Goal: Information Seeking & Learning: Check status

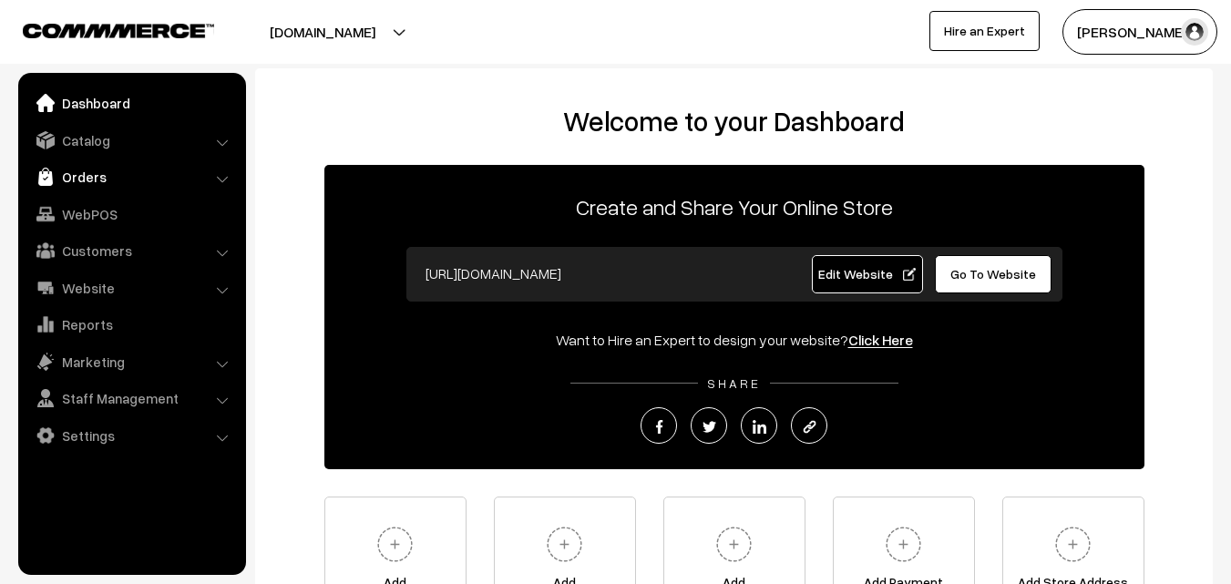
click at [93, 179] on link "Orders" at bounding box center [131, 176] width 217 height 33
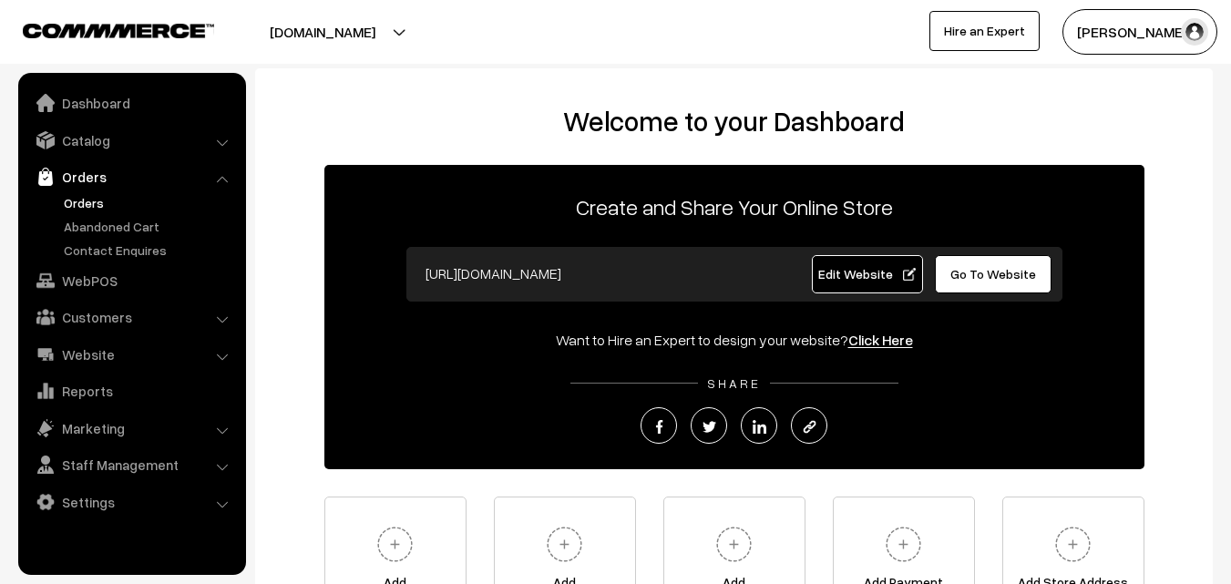
click at [82, 204] on link "Orders" at bounding box center [149, 202] width 180 height 19
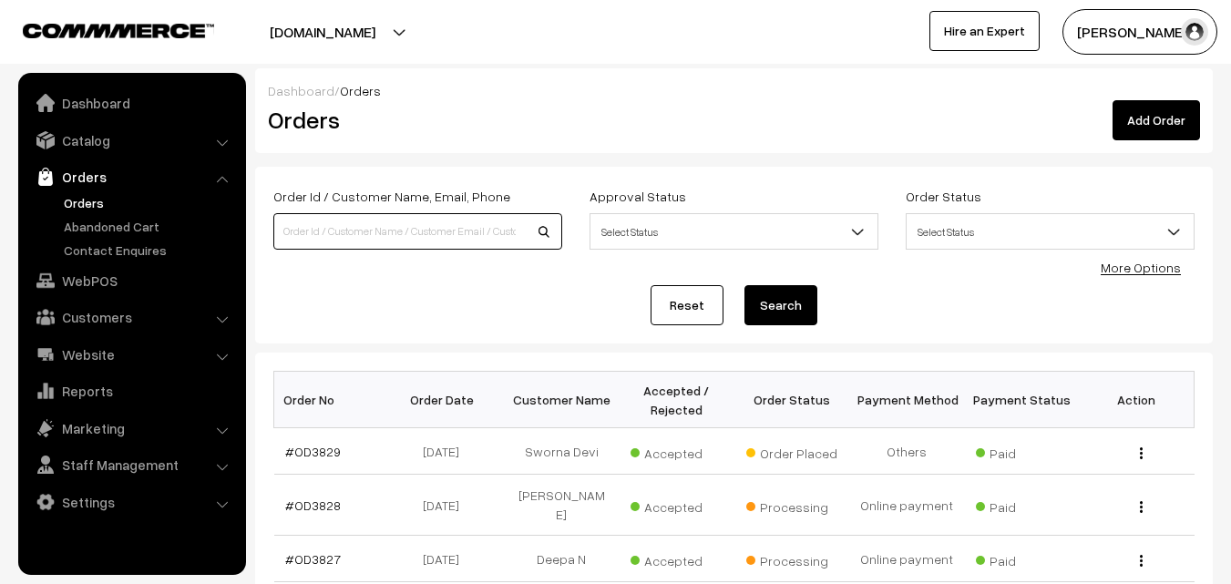
click at [303, 220] on input at bounding box center [417, 231] width 289 height 36
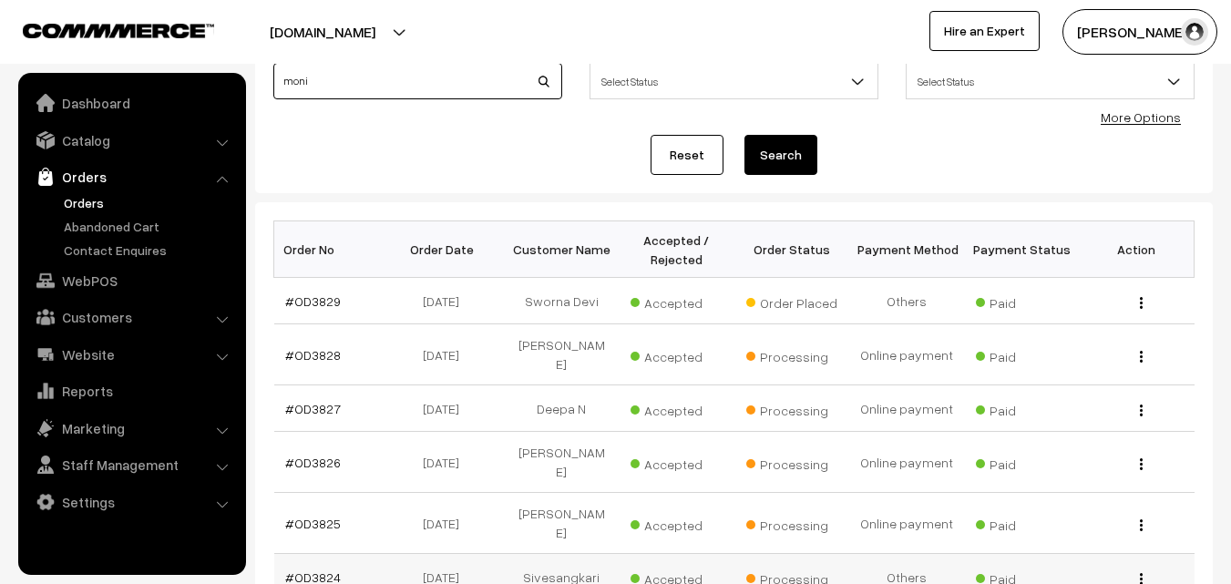
scroll to position [182, 0]
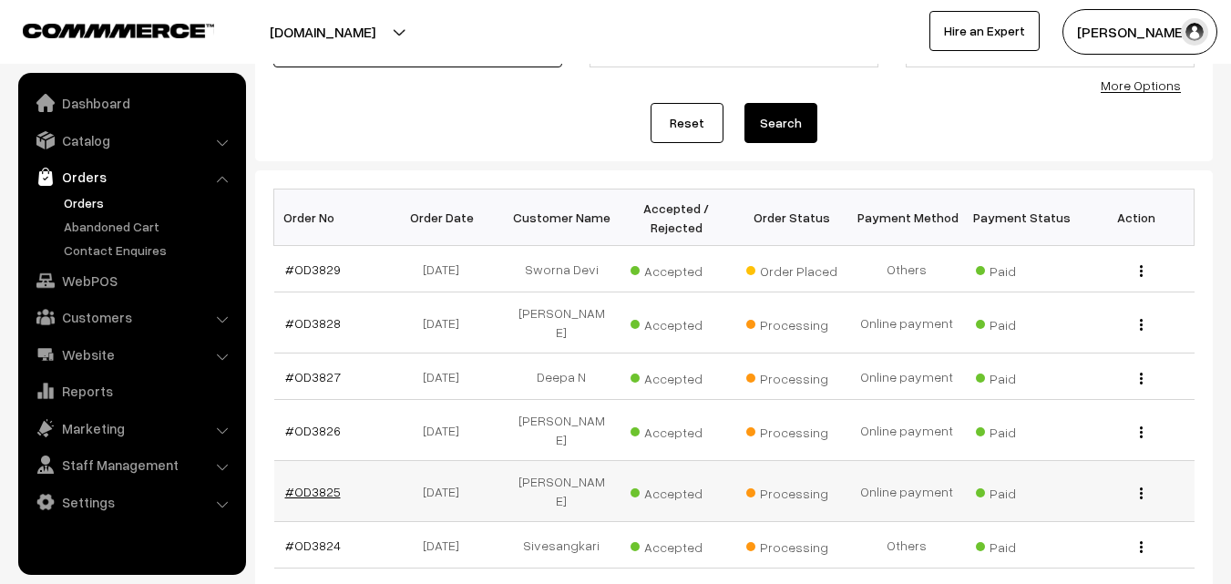
type input "moni"
click at [312, 484] on link "#OD3825" at bounding box center [313, 491] width 56 height 15
click at [313, 484] on link "#OD3825" at bounding box center [313, 491] width 56 height 15
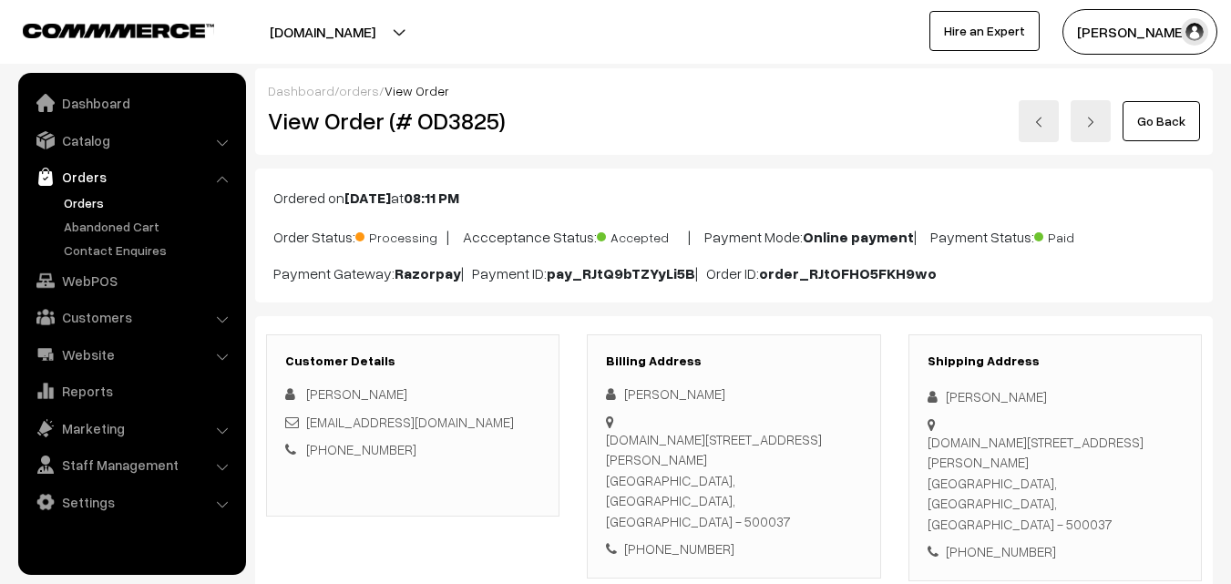
click at [1150, 127] on link "Go Back" at bounding box center [1160, 121] width 77 height 40
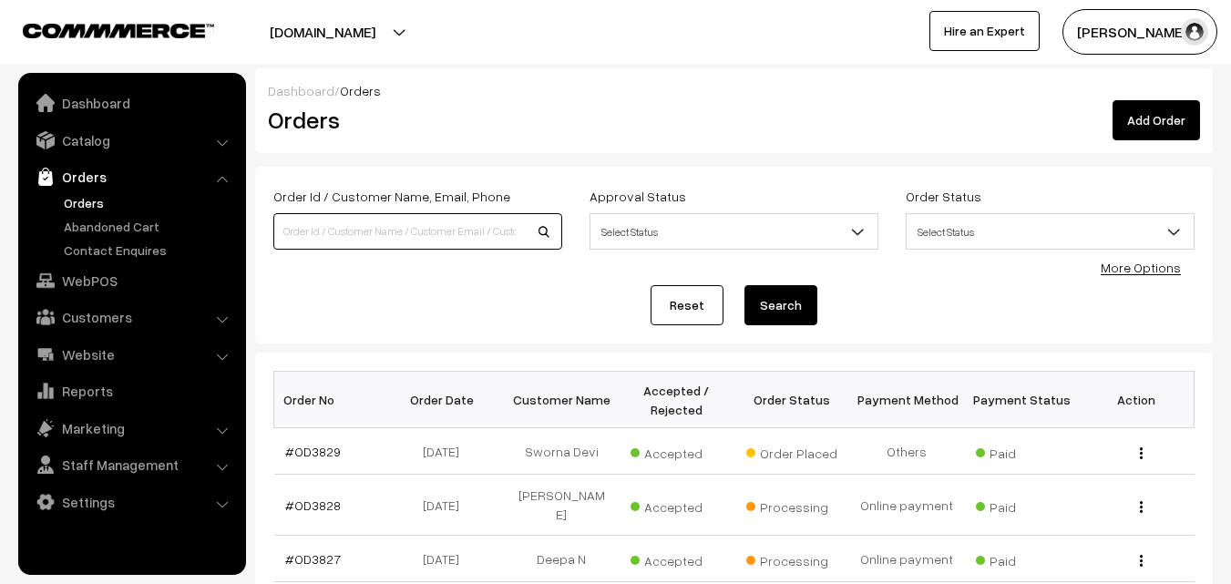
drag, startPoint x: 292, startPoint y: 230, endPoint x: 302, endPoint y: 240, distance: 14.2
click at [301, 240] on input at bounding box center [417, 231] width 289 height 36
type input "swo"
click at [322, 451] on link "#OD3829" at bounding box center [313, 451] width 56 height 15
click at [323, 450] on link "#OD3829" at bounding box center [313, 451] width 56 height 15
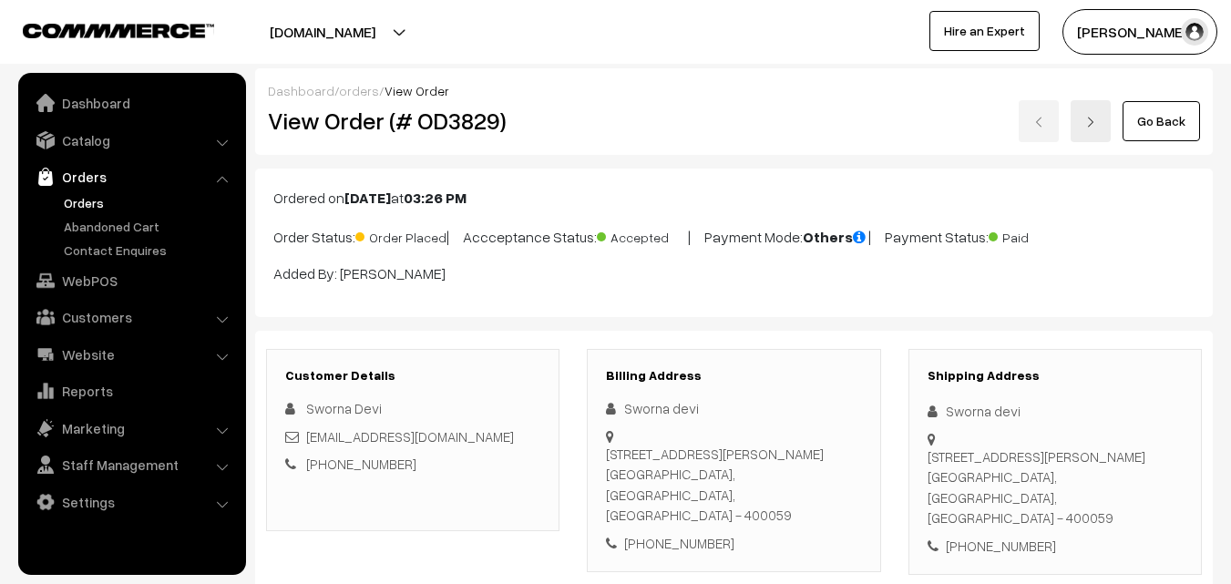
click at [1174, 117] on link "Go Back" at bounding box center [1160, 121] width 77 height 40
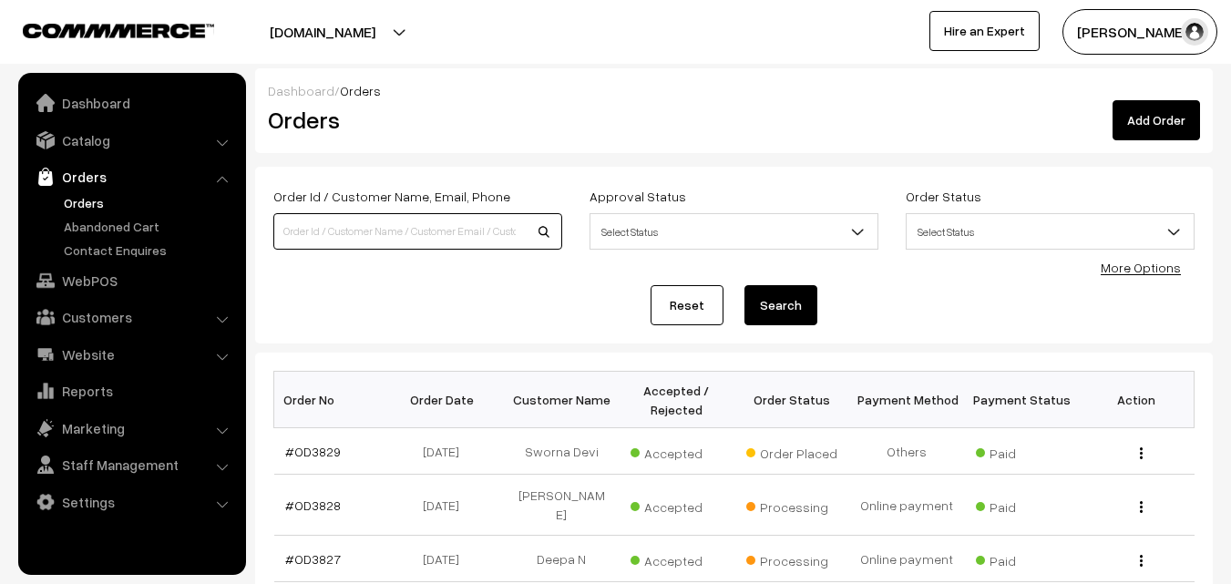
click at [347, 221] on input at bounding box center [417, 231] width 289 height 36
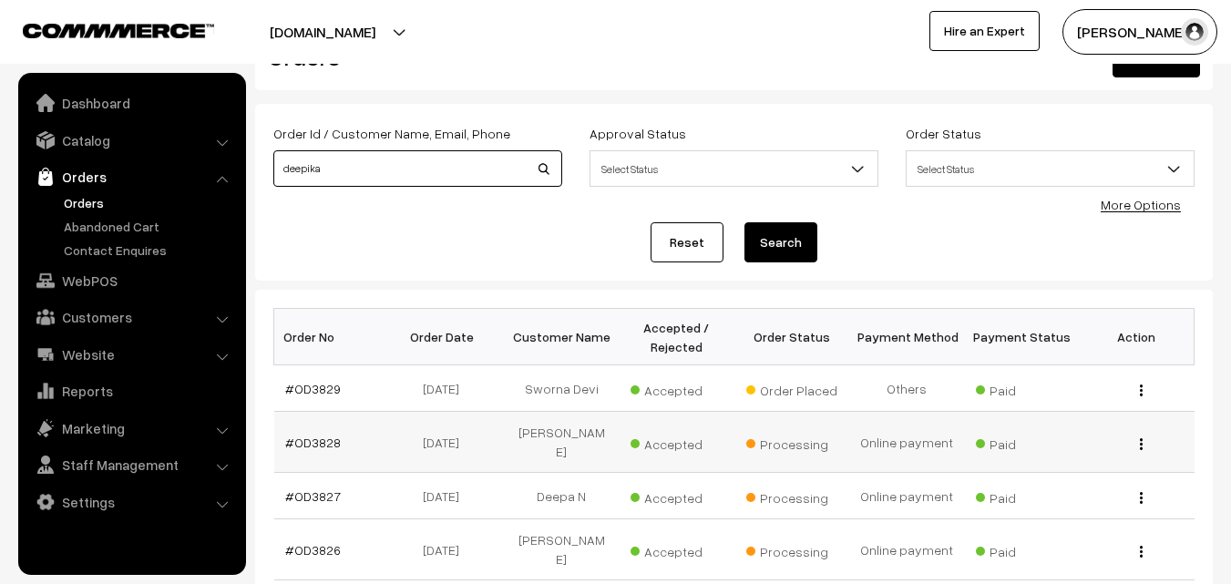
scroll to position [91, 0]
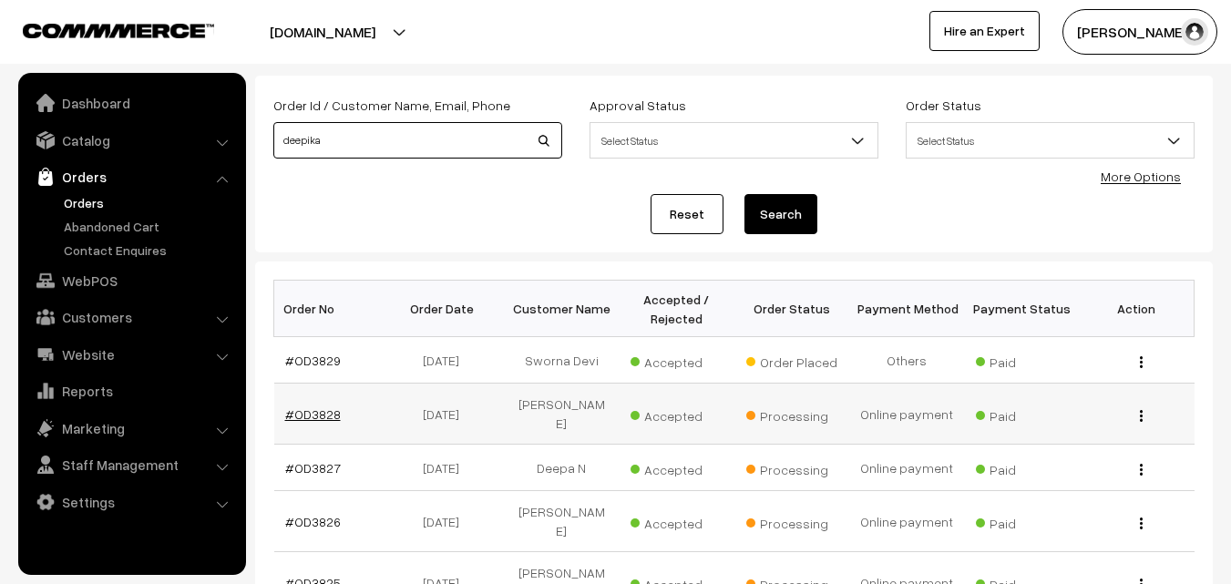
type input "deepika"
click at [323, 412] on link "#OD3828" at bounding box center [313, 413] width 56 height 15
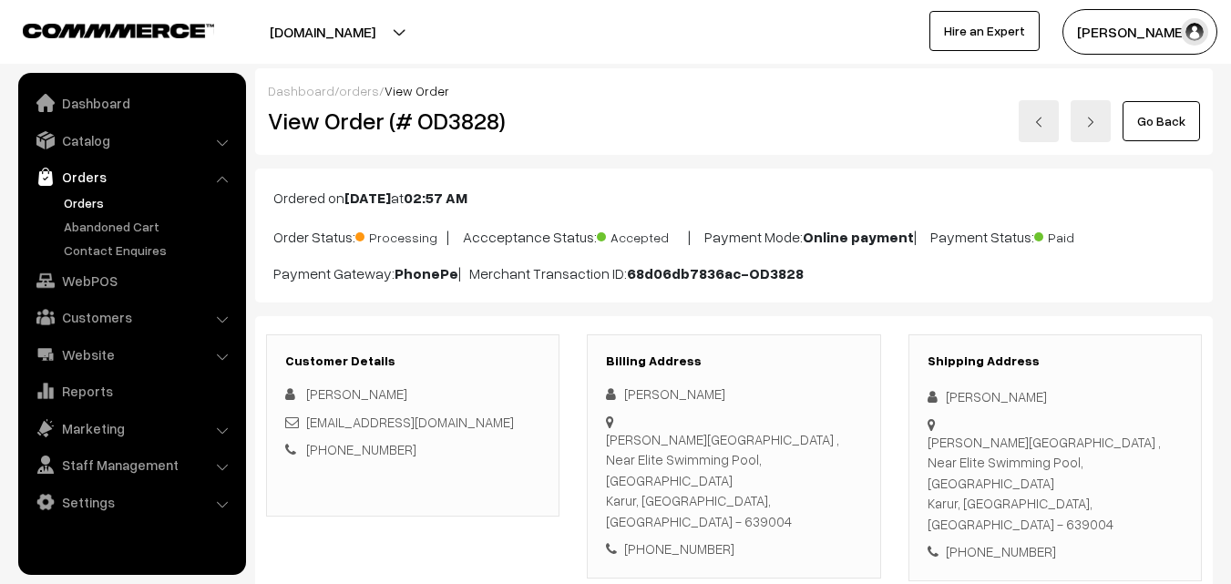
click at [1158, 121] on link "Go Back" at bounding box center [1160, 121] width 77 height 40
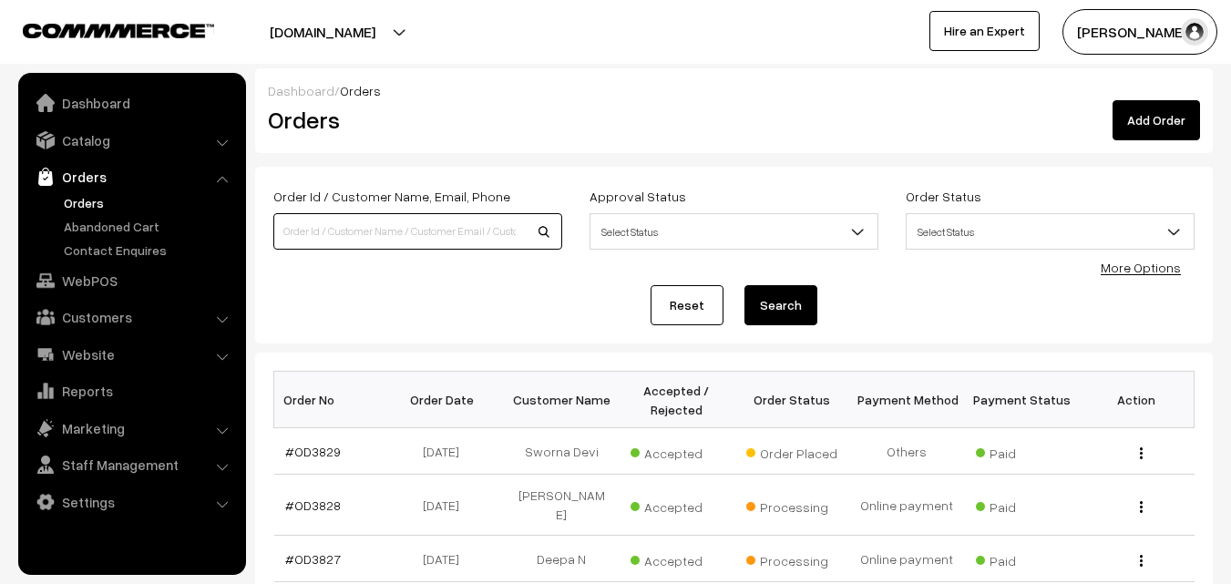
click at [404, 235] on input at bounding box center [417, 231] width 289 height 36
type input "dee"
click at [318, 559] on link "#OD3827" at bounding box center [313, 558] width 56 height 15
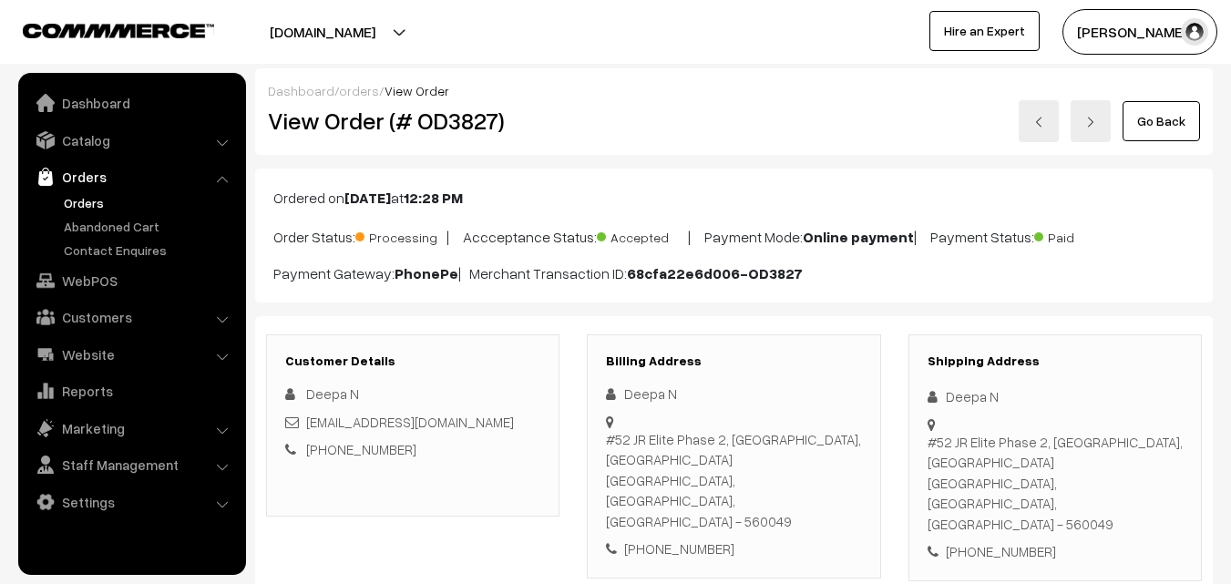
click at [83, 203] on link "Orders" at bounding box center [149, 202] width 180 height 19
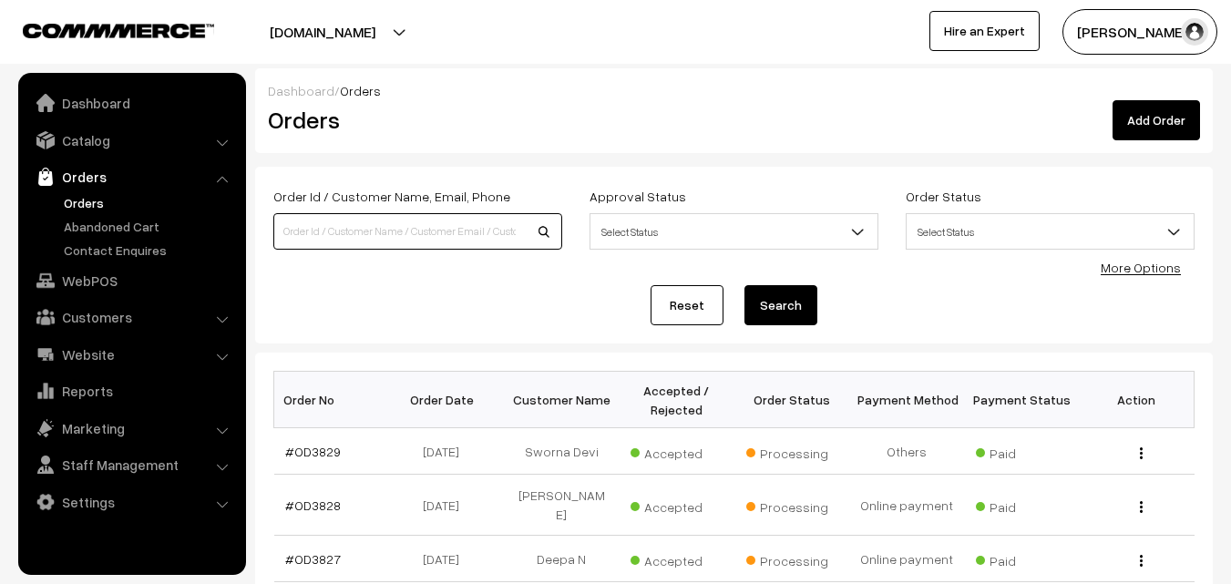
click at [324, 229] on input at bounding box center [417, 231] width 289 height 36
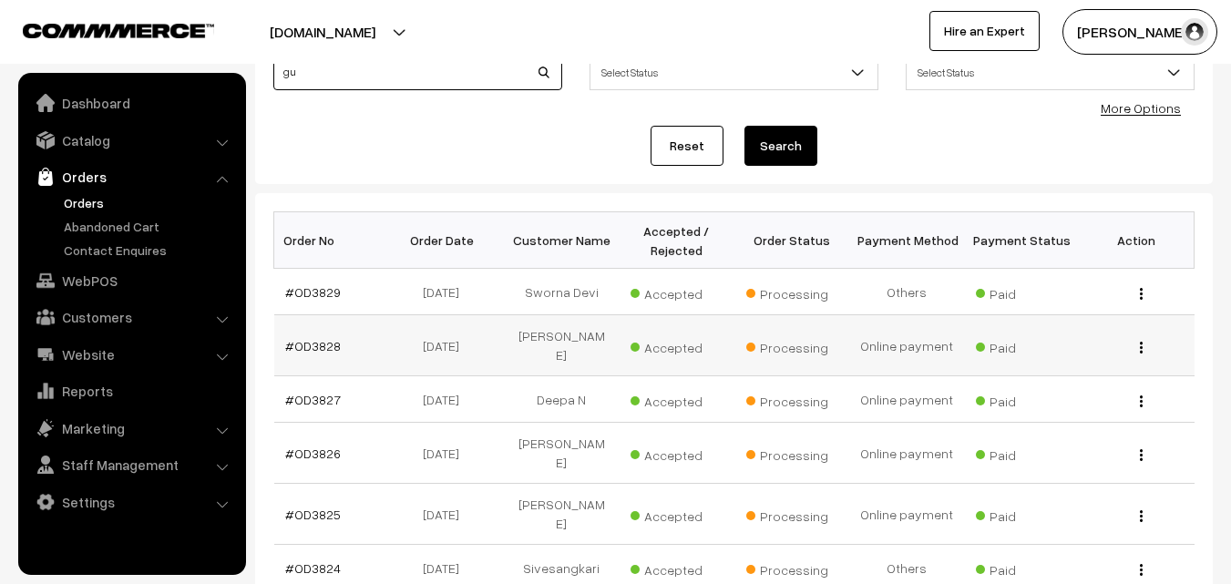
scroll to position [182, 0]
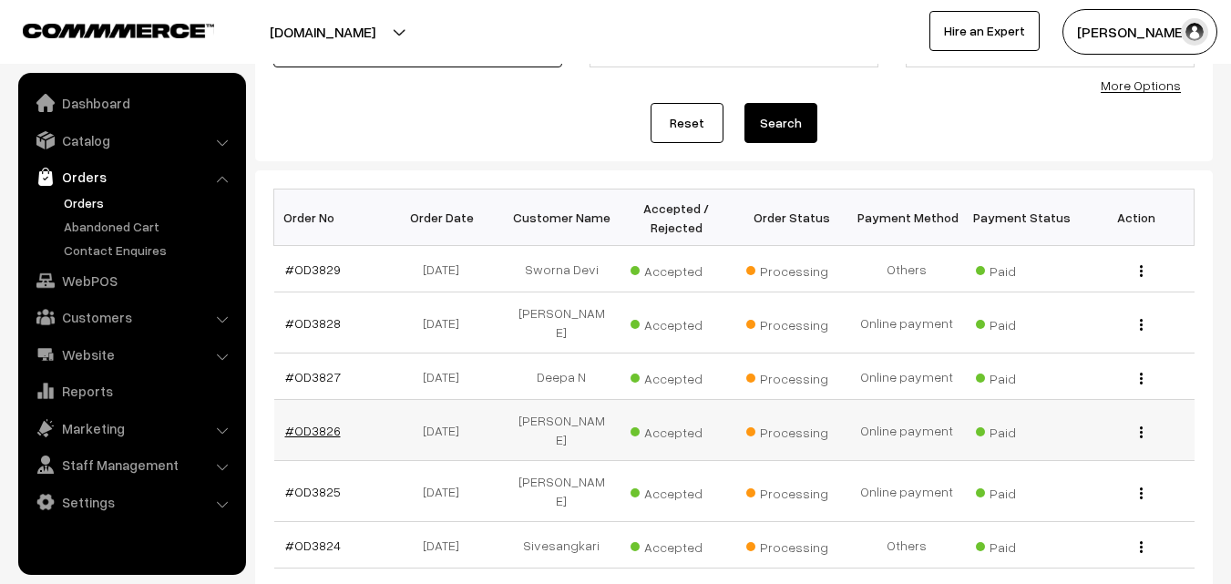
type input "gu"
click at [312, 426] on link "#OD3826" at bounding box center [313, 430] width 56 height 15
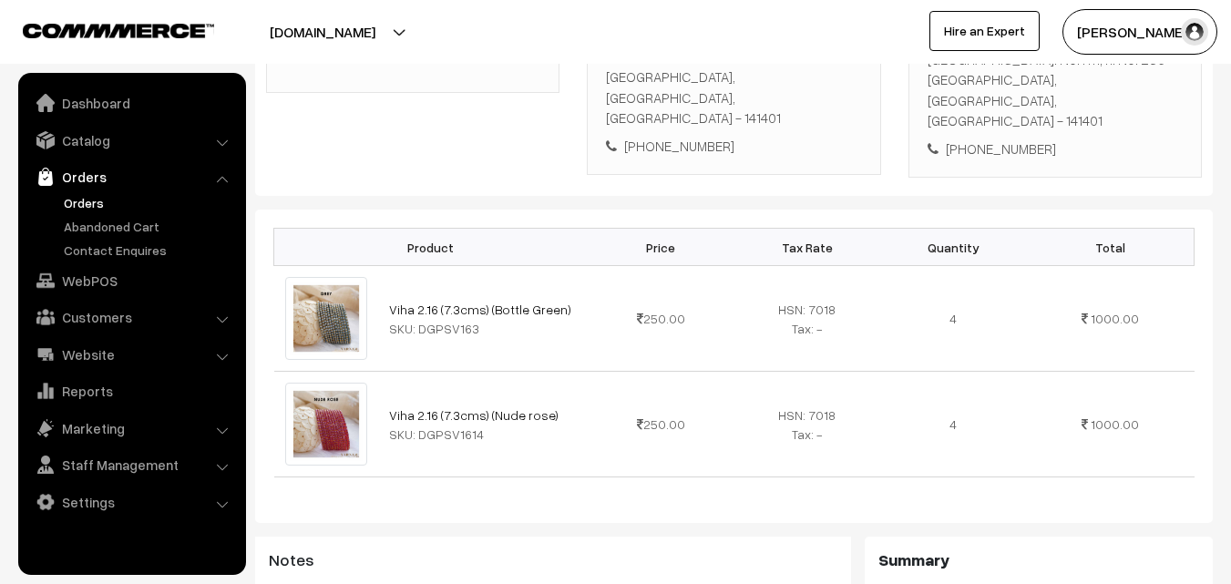
scroll to position [455, 0]
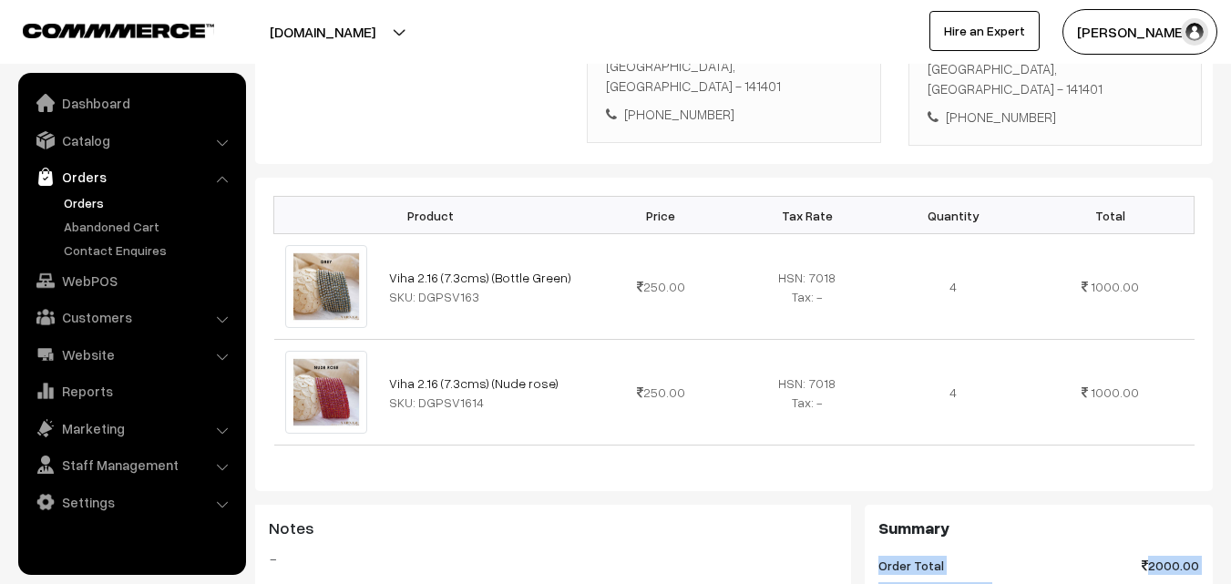
drag, startPoint x: 1052, startPoint y: 528, endPoint x: 1058, endPoint y: 513, distance: 16.4
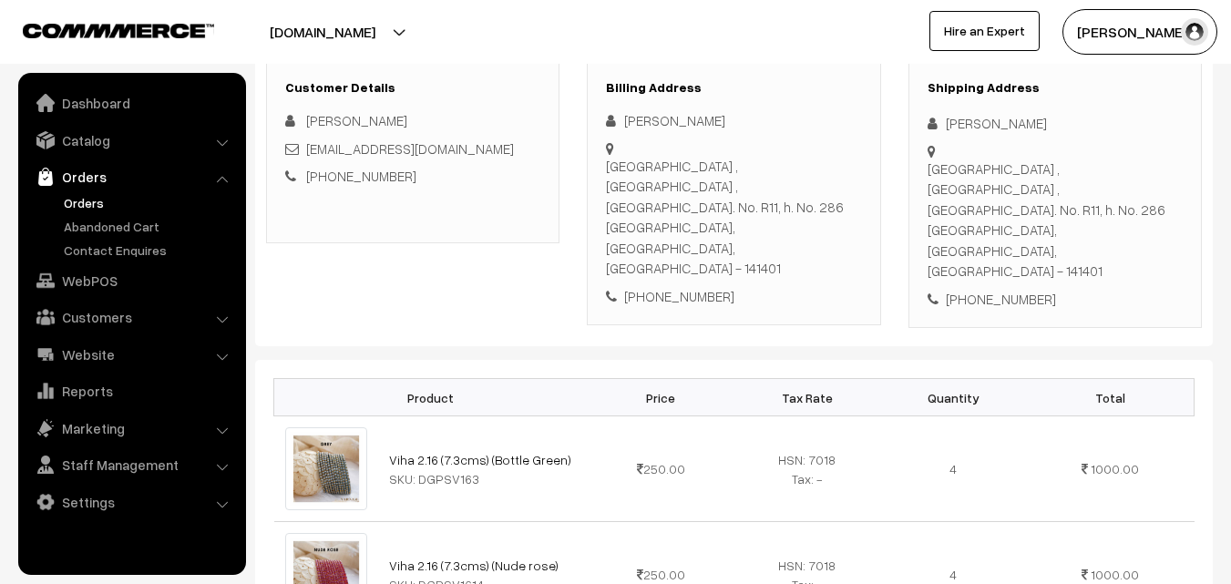
scroll to position [0, 0]
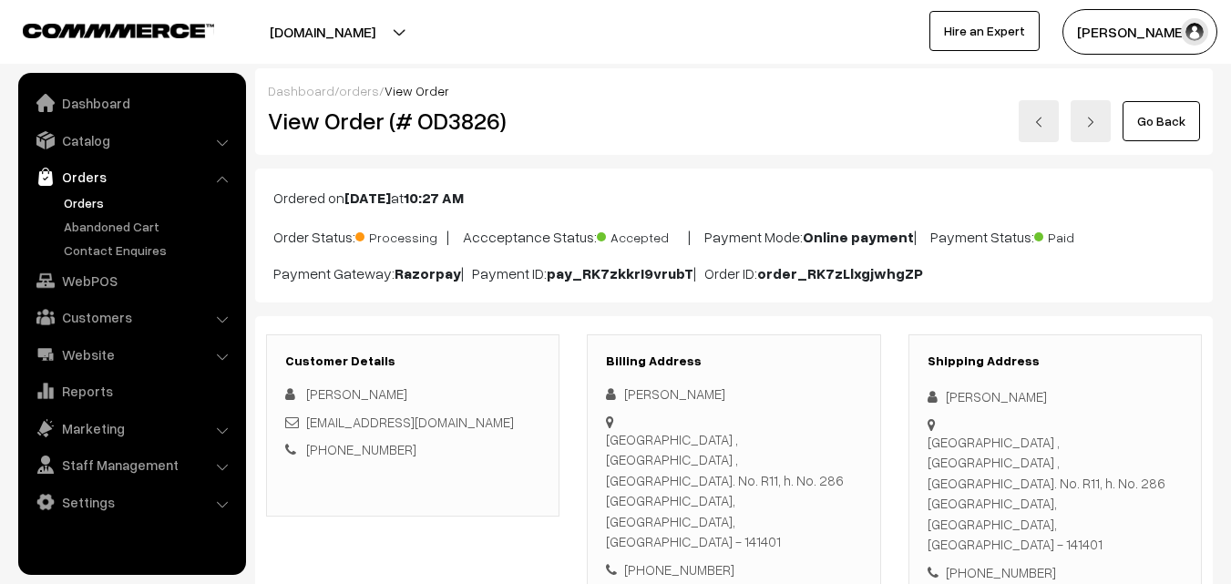
click at [1161, 112] on link "Go Back" at bounding box center [1160, 121] width 77 height 40
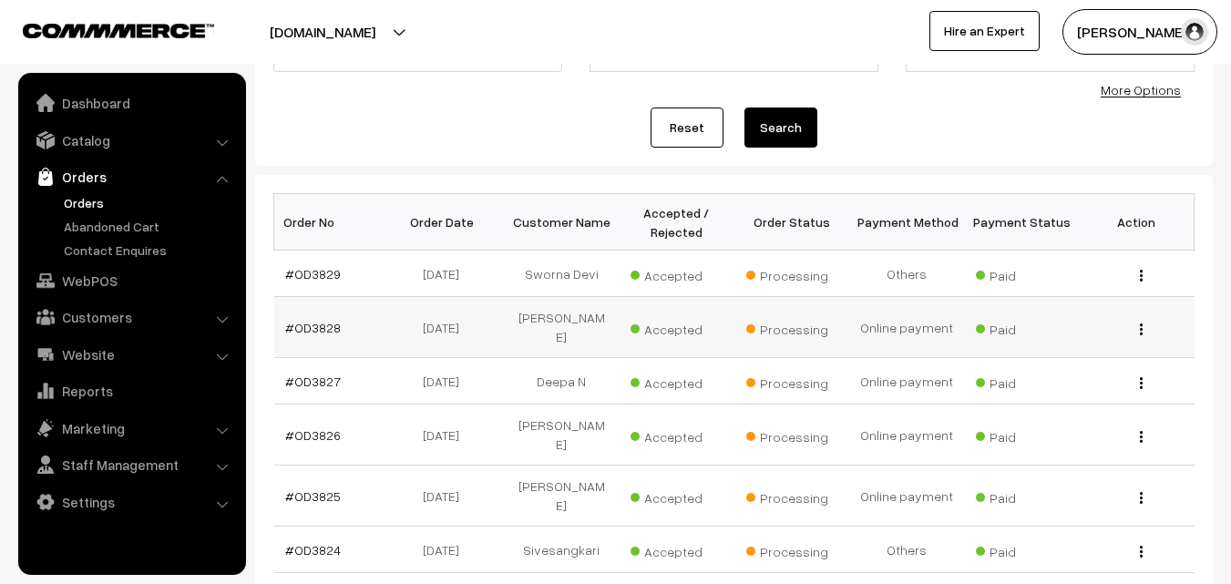
scroll to position [182, 0]
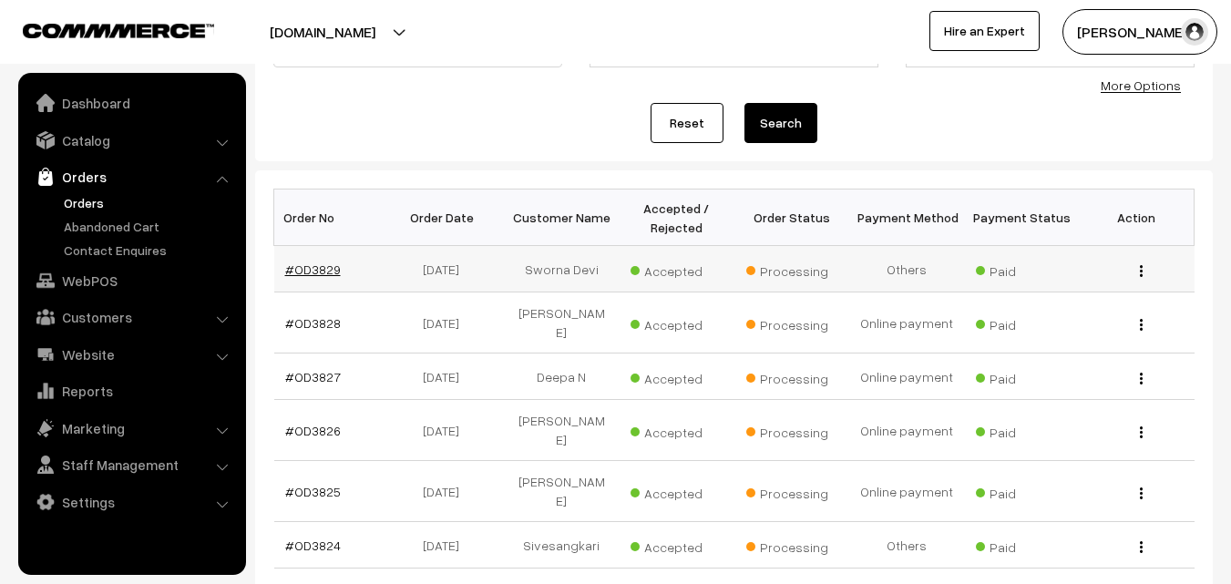
click at [318, 270] on link "#OD3829" at bounding box center [313, 268] width 56 height 15
click at [319, 271] on link "#OD3829" at bounding box center [313, 268] width 56 height 15
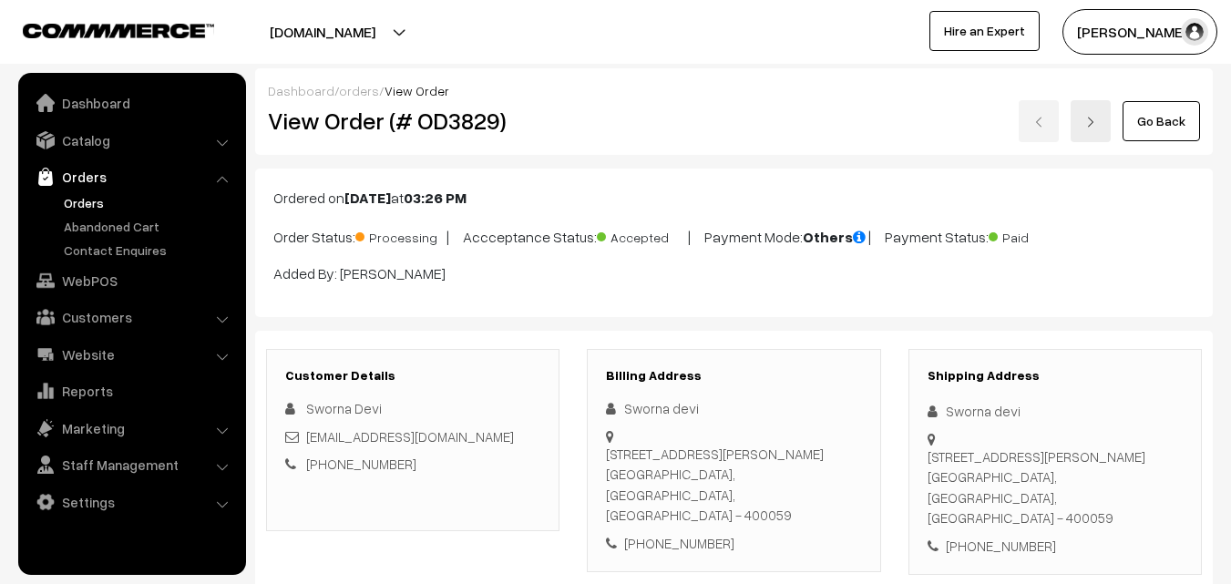
click at [1151, 112] on link "Go Back" at bounding box center [1160, 121] width 77 height 40
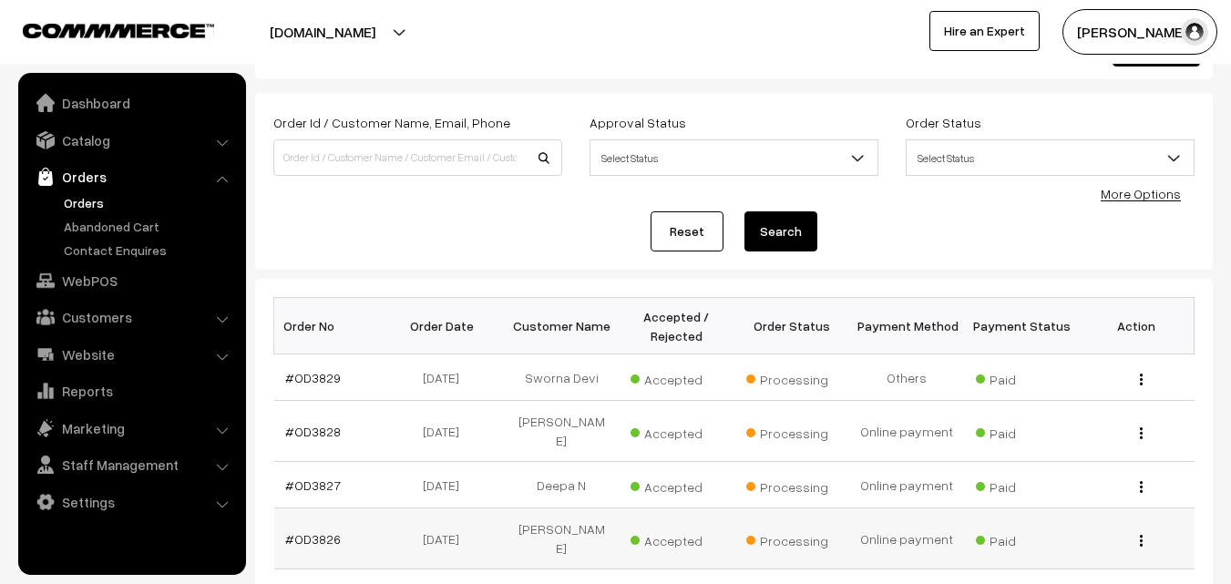
scroll to position [182, 0]
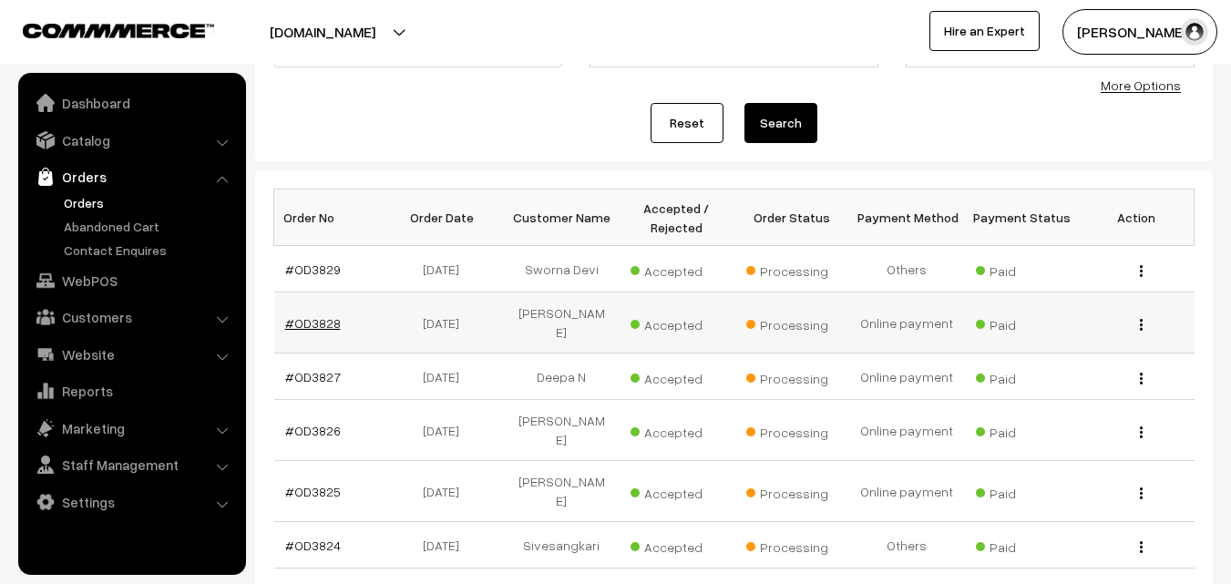
click at [320, 323] on link "#OD3828" at bounding box center [313, 322] width 56 height 15
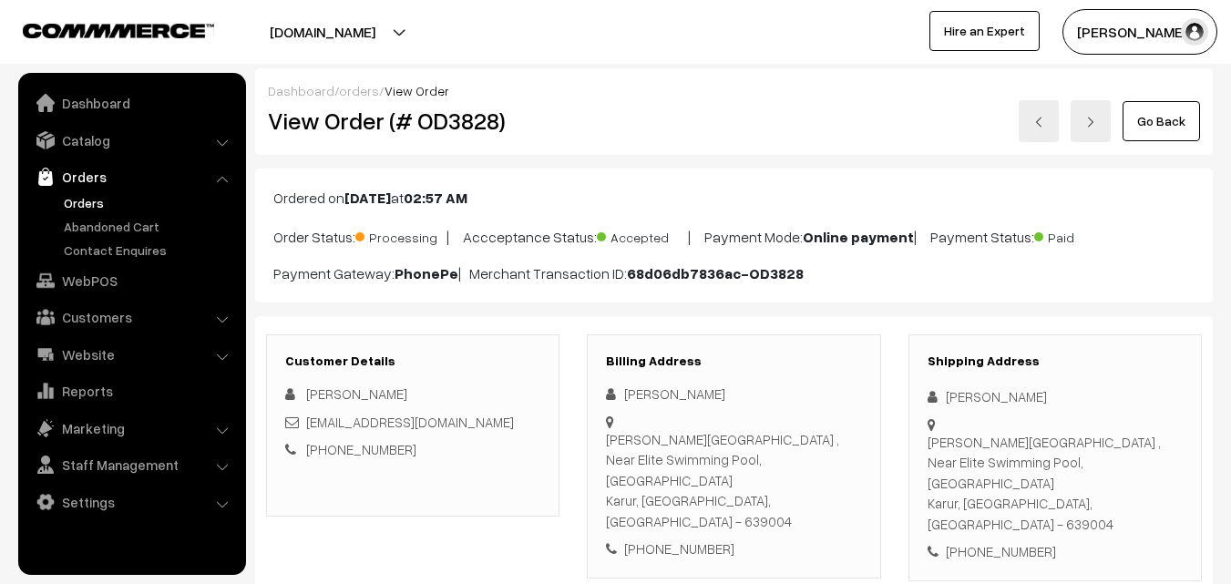
click at [1188, 120] on link "Go Back" at bounding box center [1160, 121] width 77 height 40
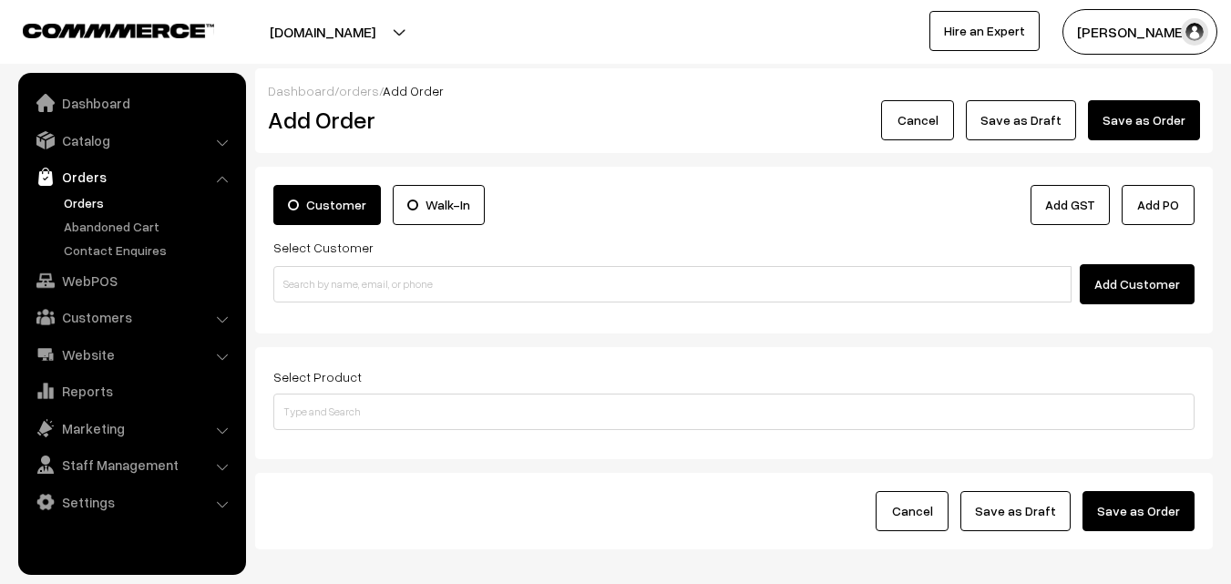
click at [70, 200] on link "Orders" at bounding box center [149, 202] width 180 height 19
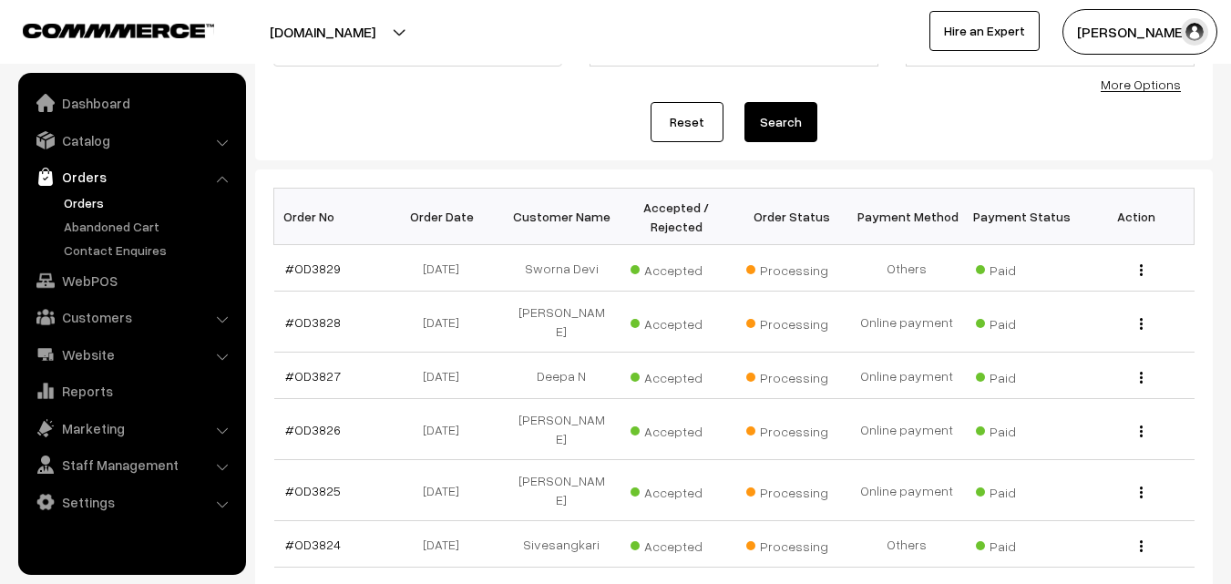
scroll to position [182, 0]
click at [325, 379] on link "#OD3827" at bounding box center [313, 376] width 56 height 15
click at [305, 370] on link "#OD3827" at bounding box center [313, 376] width 56 height 15
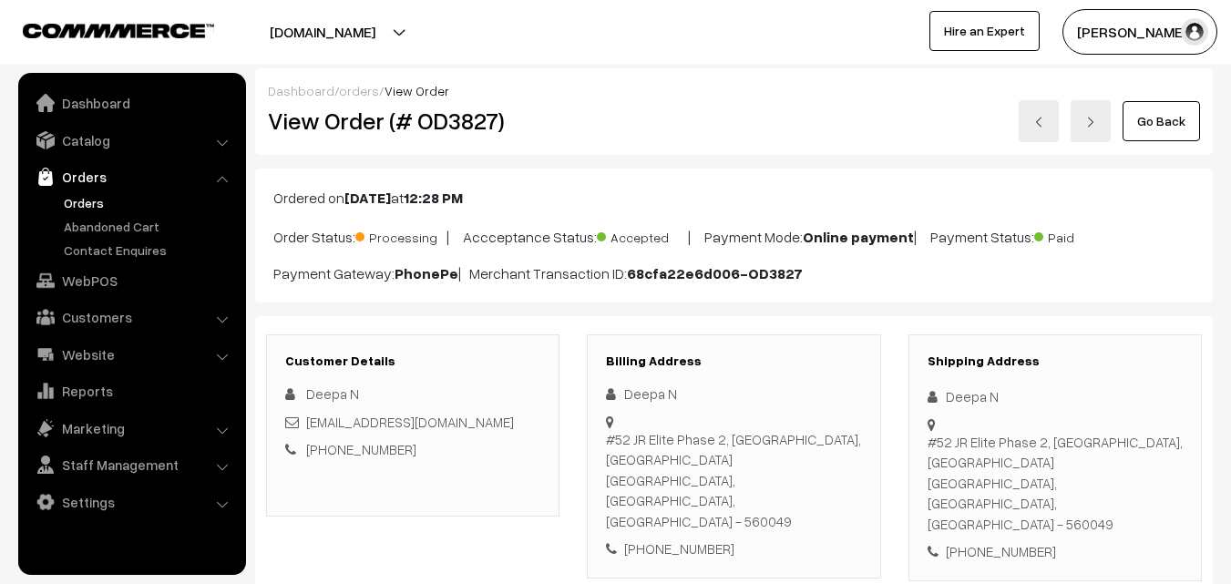
click at [1168, 129] on link "Go Back" at bounding box center [1160, 121] width 77 height 40
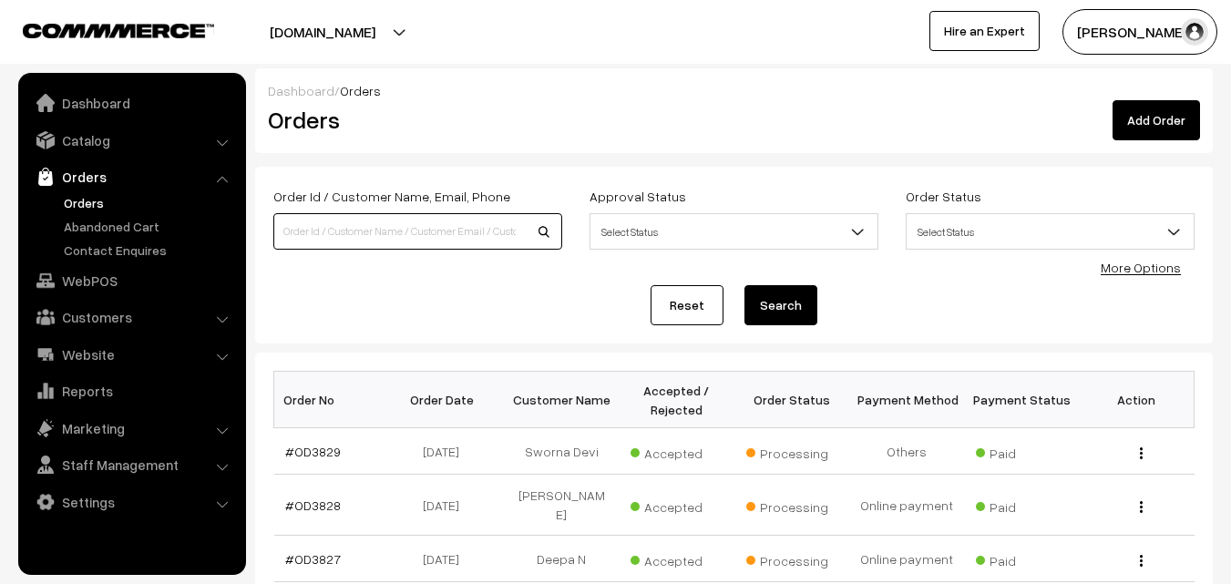
click at [389, 232] on input at bounding box center [417, 231] width 289 height 36
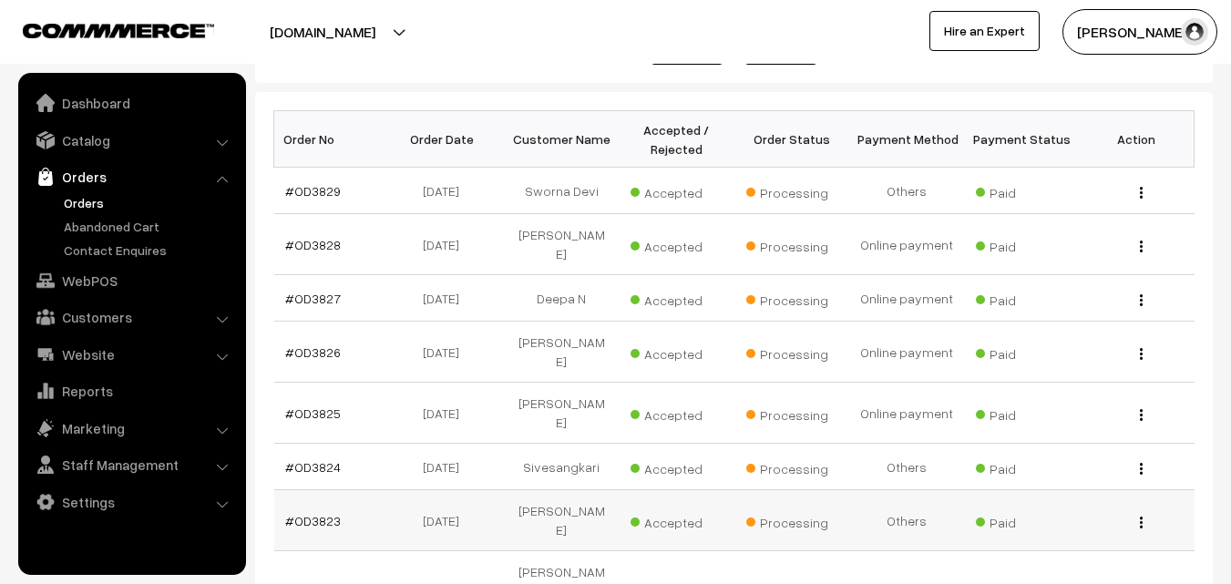
scroll to position [273, 0]
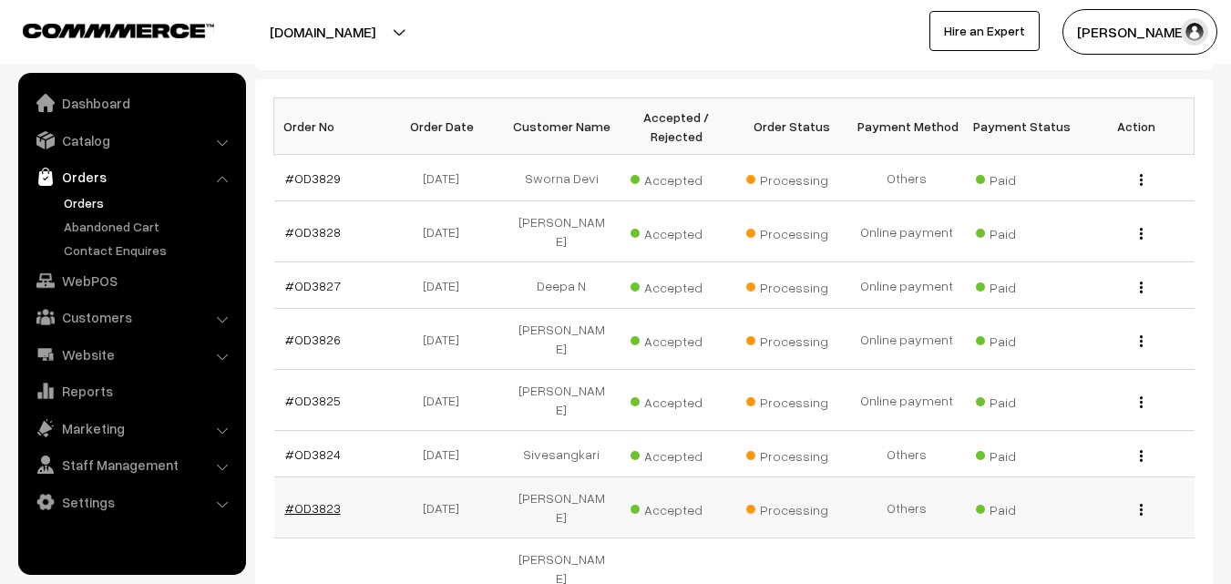
type input "nee"
click at [316, 500] on link "#OD3823" at bounding box center [313, 507] width 56 height 15
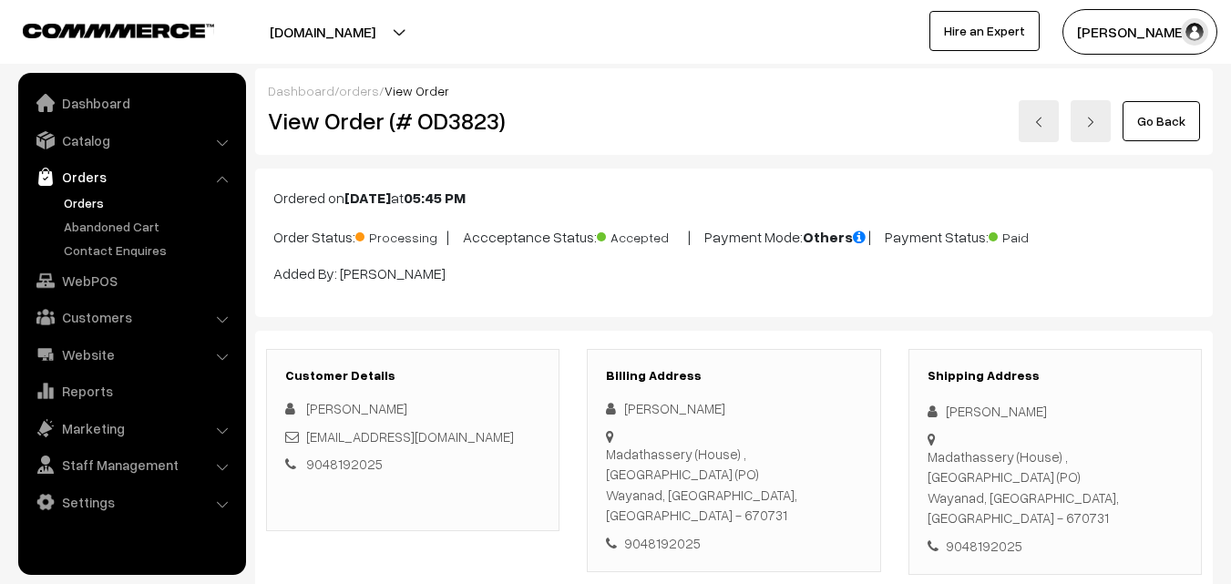
click at [1146, 129] on link "Go Back" at bounding box center [1160, 121] width 77 height 40
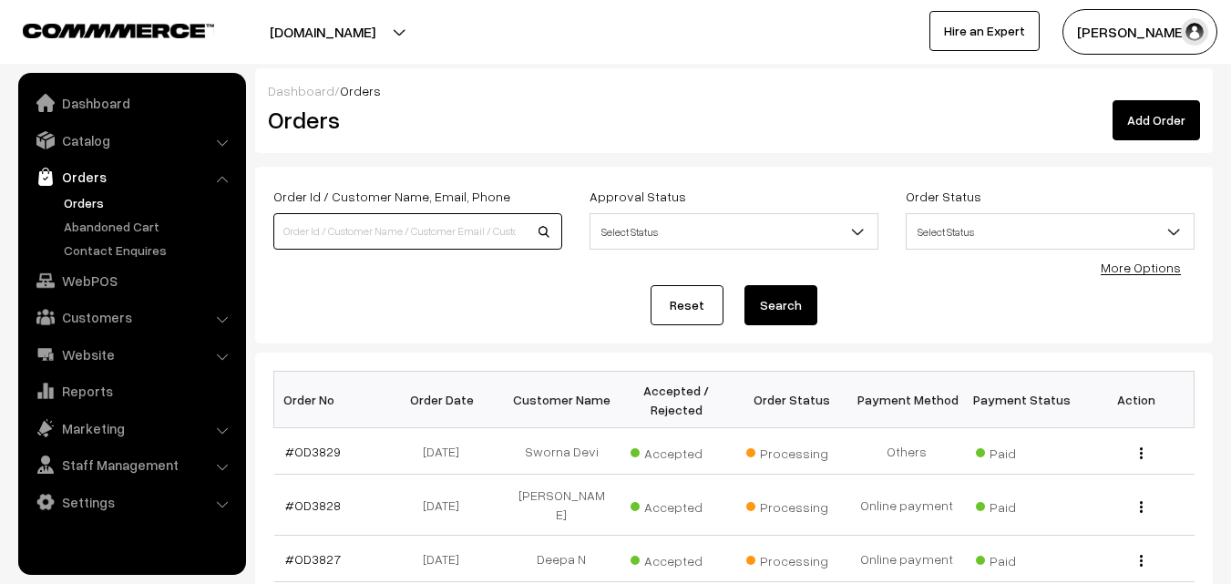
click at [315, 229] on input at bounding box center [417, 231] width 289 height 36
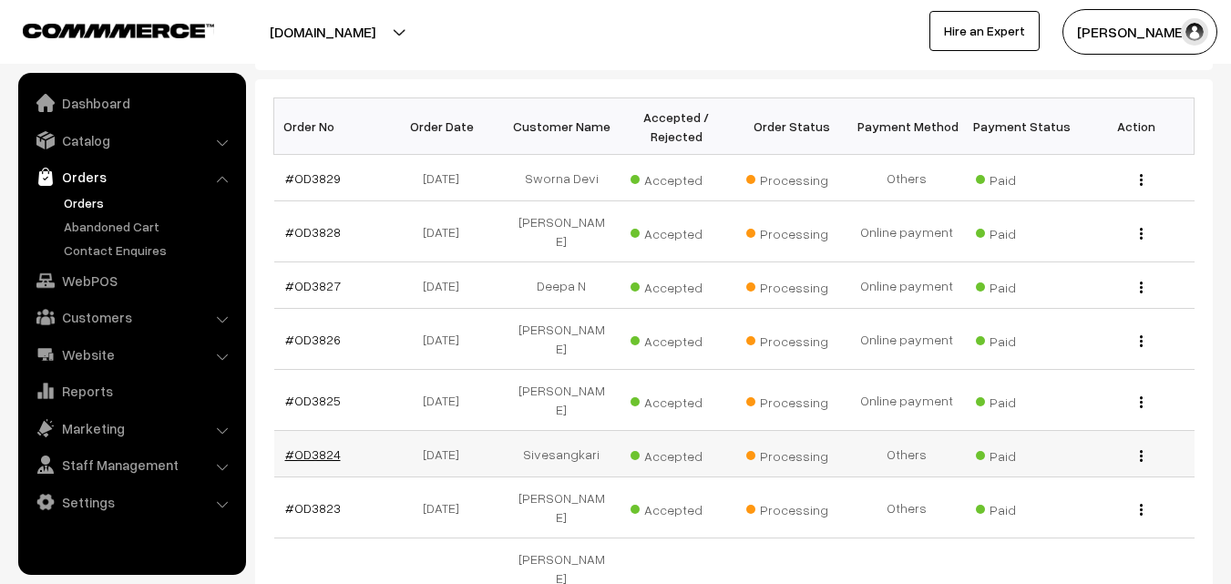
click at [328, 446] on link "#OD3824" at bounding box center [313, 453] width 56 height 15
click at [321, 446] on link "#OD3824" at bounding box center [313, 453] width 56 height 15
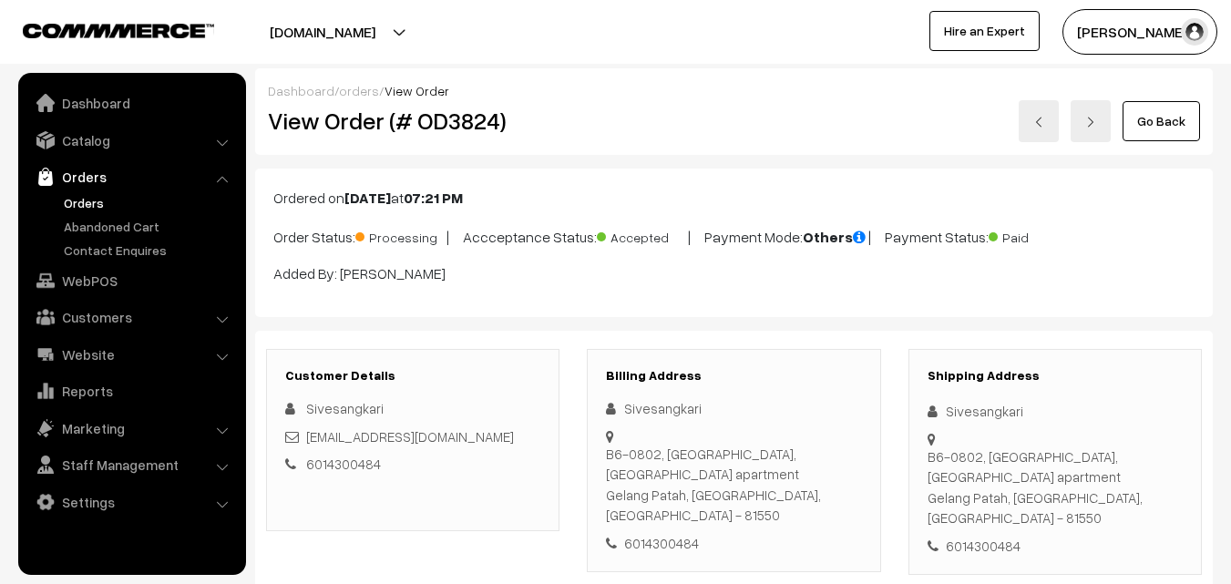
click at [1187, 123] on link "Go Back" at bounding box center [1160, 121] width 77 height 40
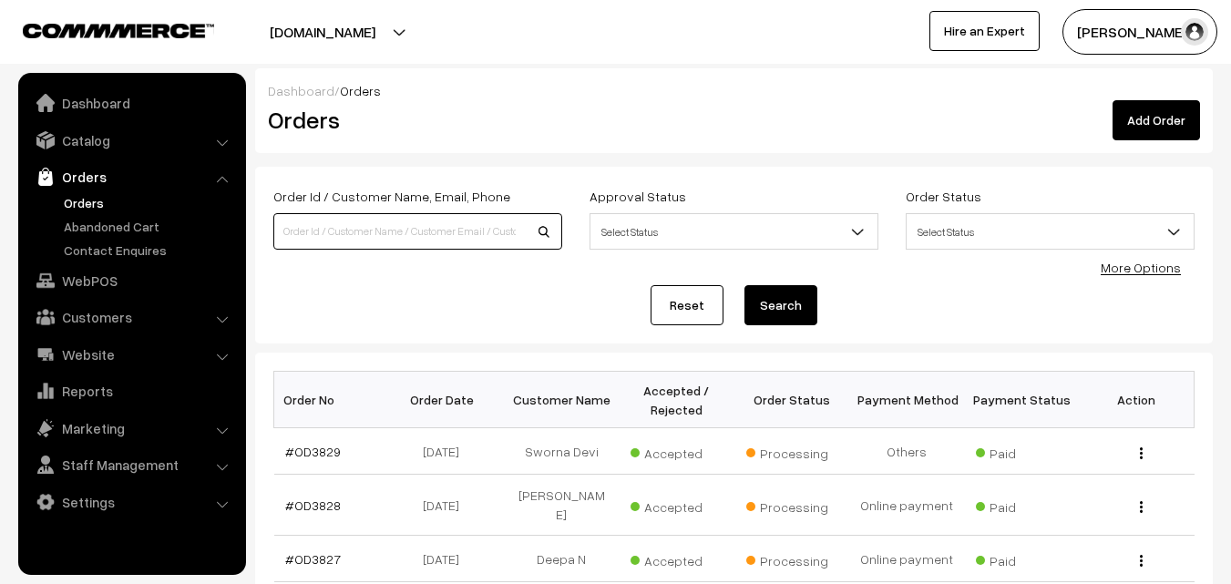
click at [337, 232] on input at bounding box center [417, 231] width 289 height 36
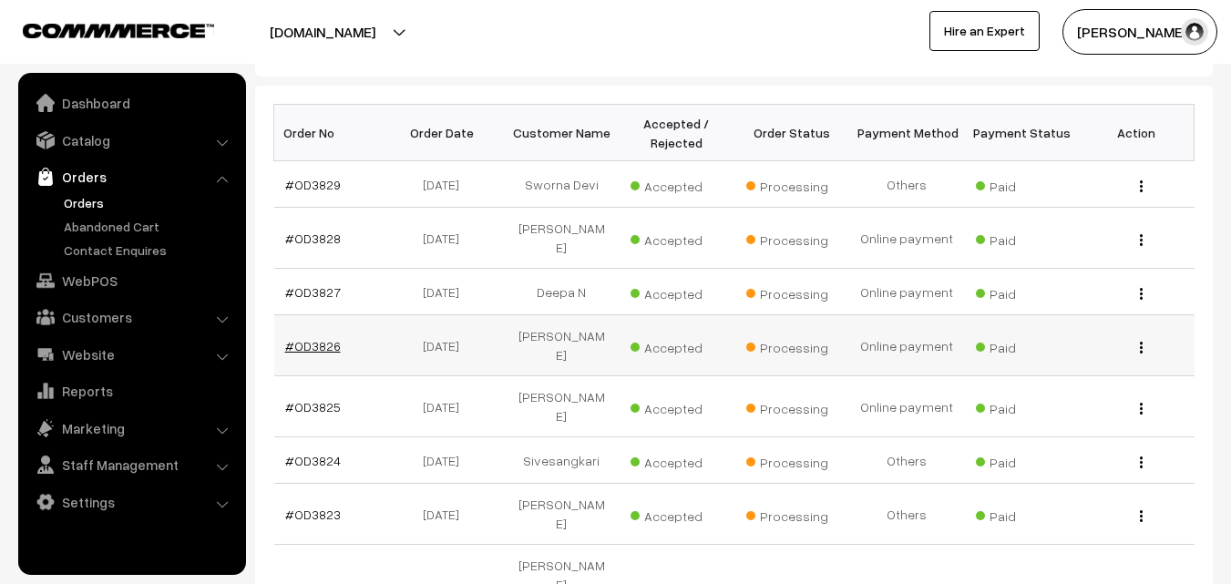
scroll to position [364, 0]
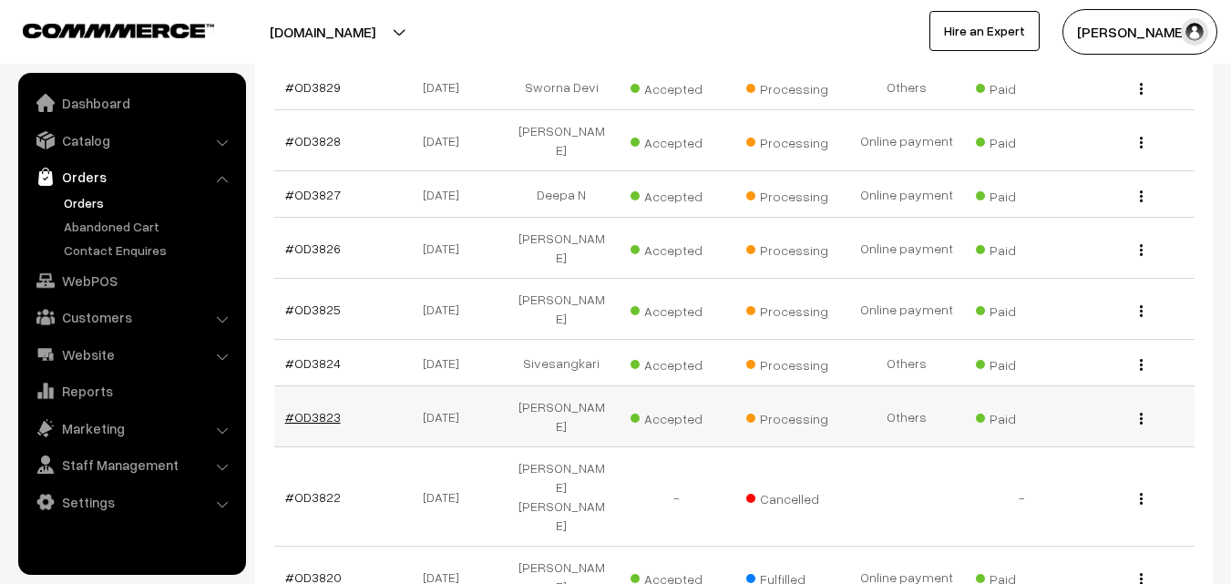
type input "nee"
click at [321, 409] on link "#OD3823" at bounding box center [313, 416] width 56 height 15
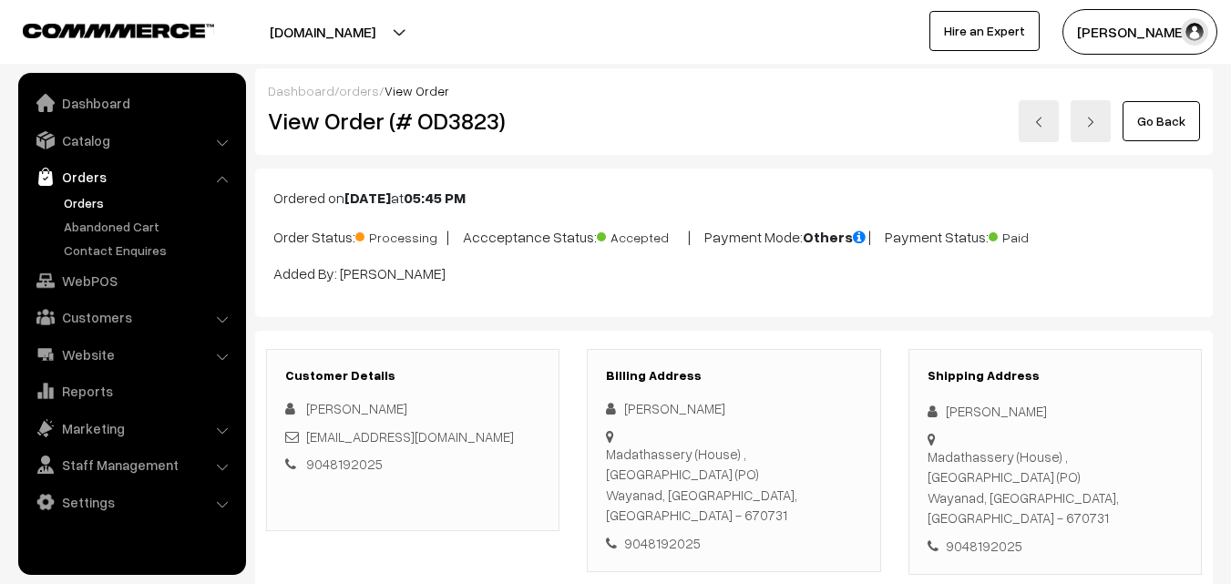
click at [1142, 135] on link "Go Back" at bounding box center [1160, 121] width 77 height 40
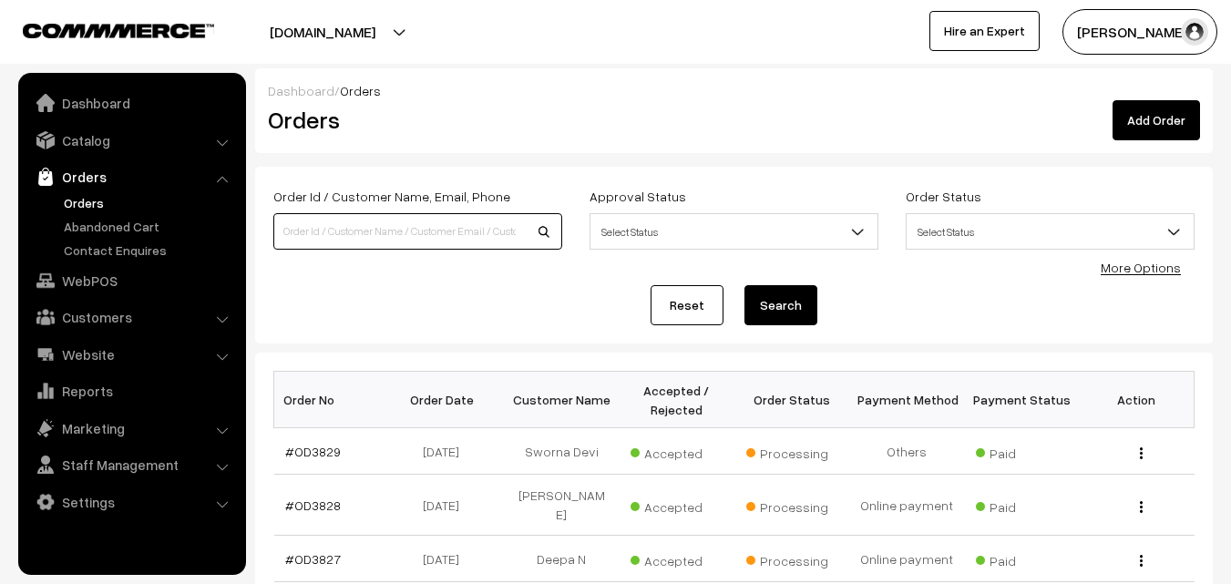
click at [324, 233] on input at bounding box center [417, 231] width 289 height 36
click at [281, 299] on div "Reset Search" at bounding box center [733, 305] width 921 height 40
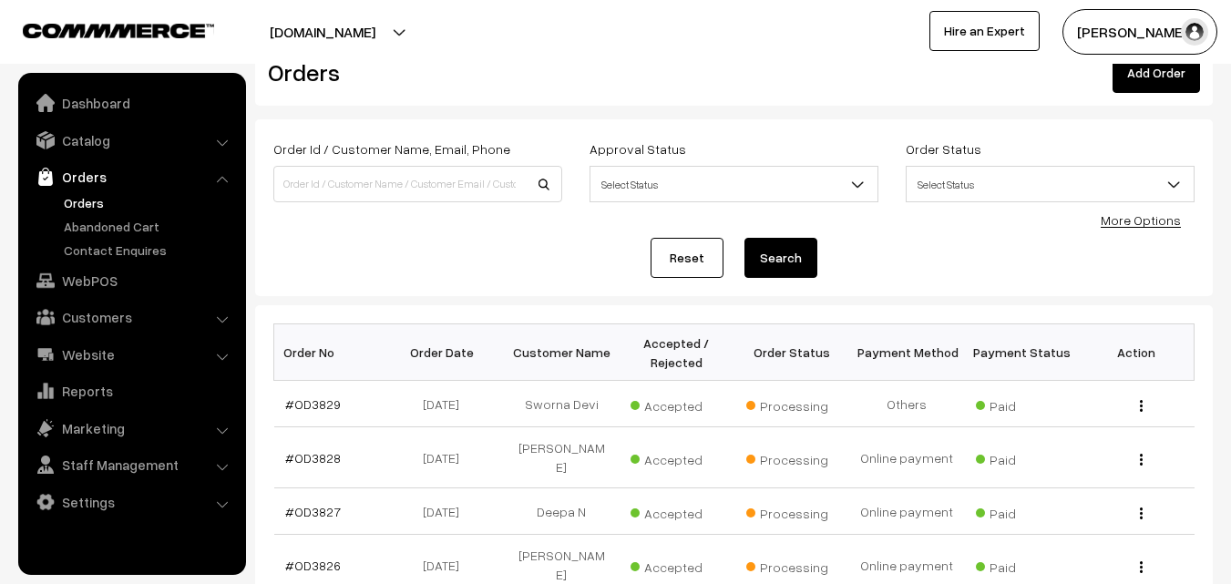
scroll to position [91, 0]
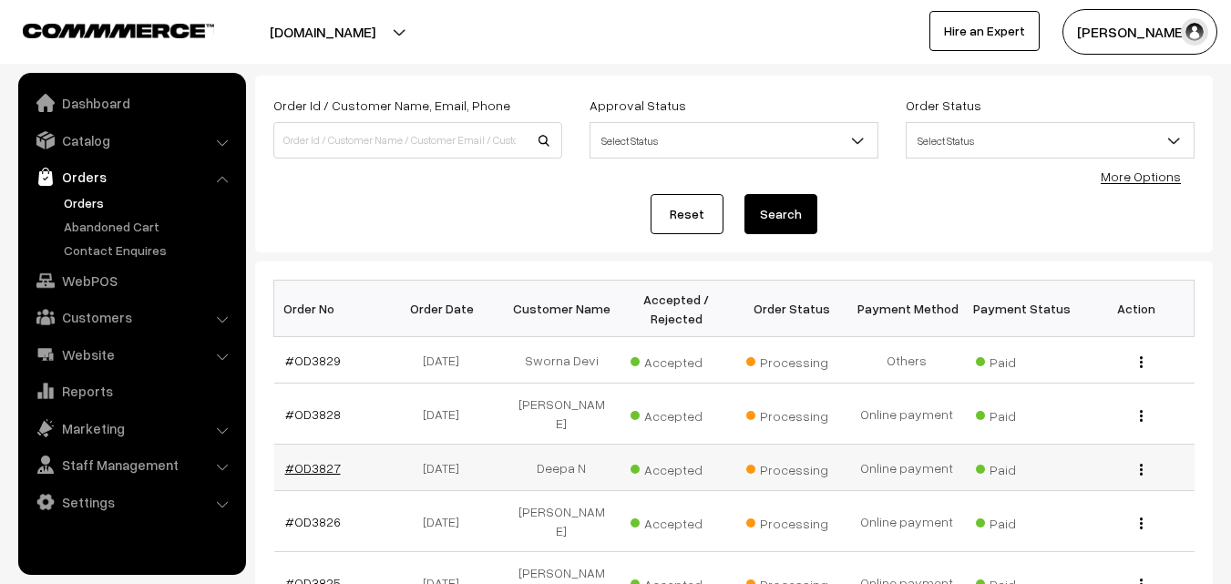
click at [318, 465] on link "#OD3827" at bounding box center [313, 467] width 56 height 15
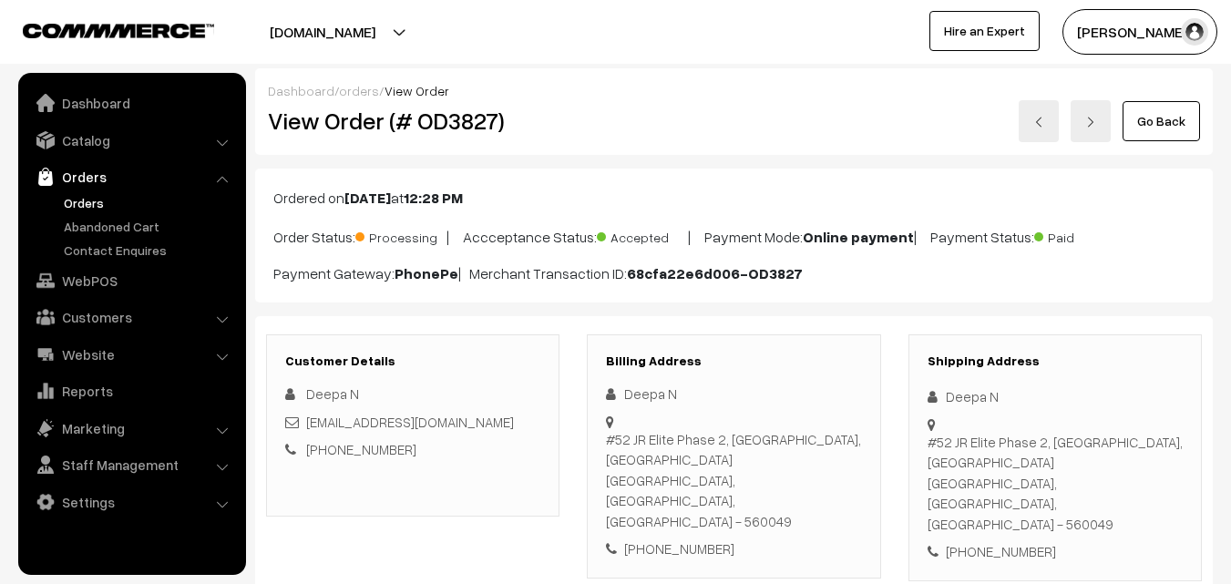
click at [1173, 112] on link "Go Back" at bounding box center [1160, 121] width 77 height 40
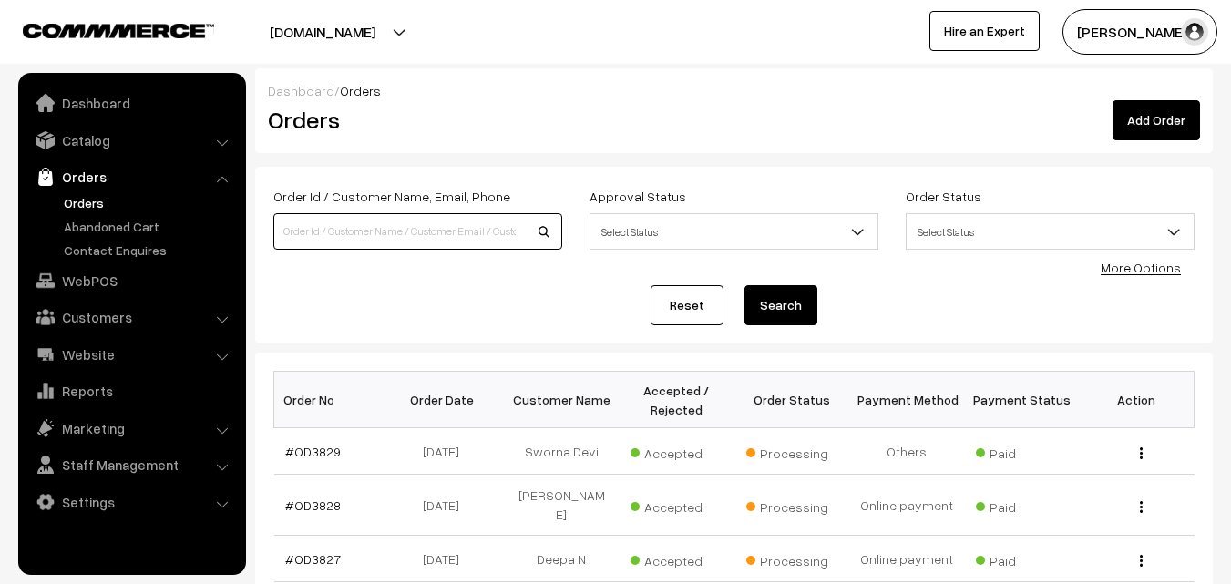
click at [431, 238] on input at bounding box center [417, 231] width 289 height 36
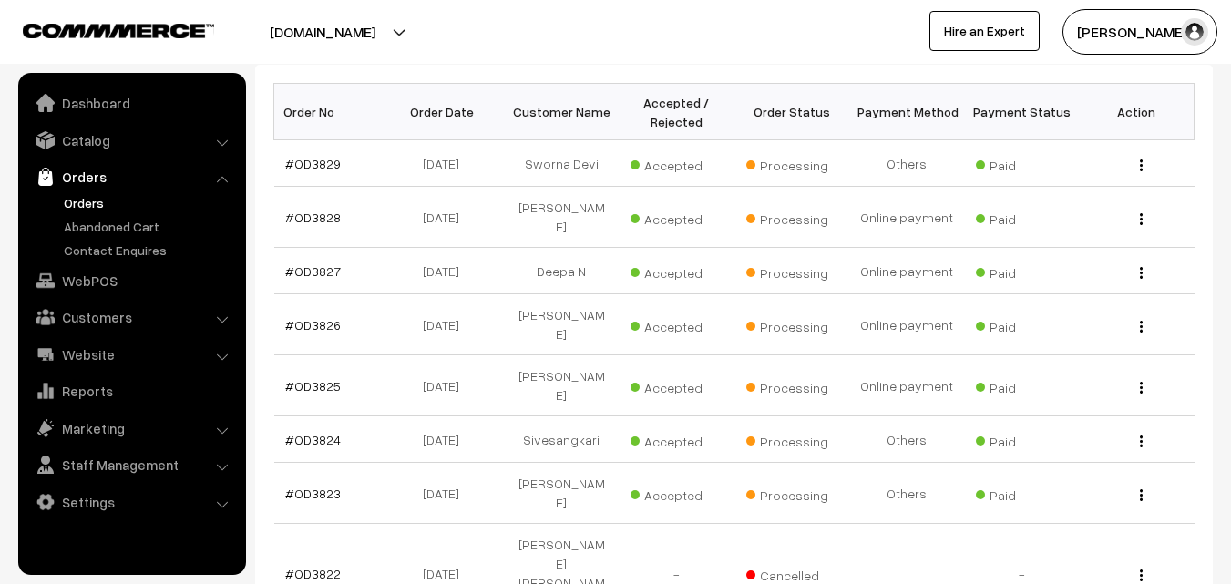
scroll to position [273, 0]
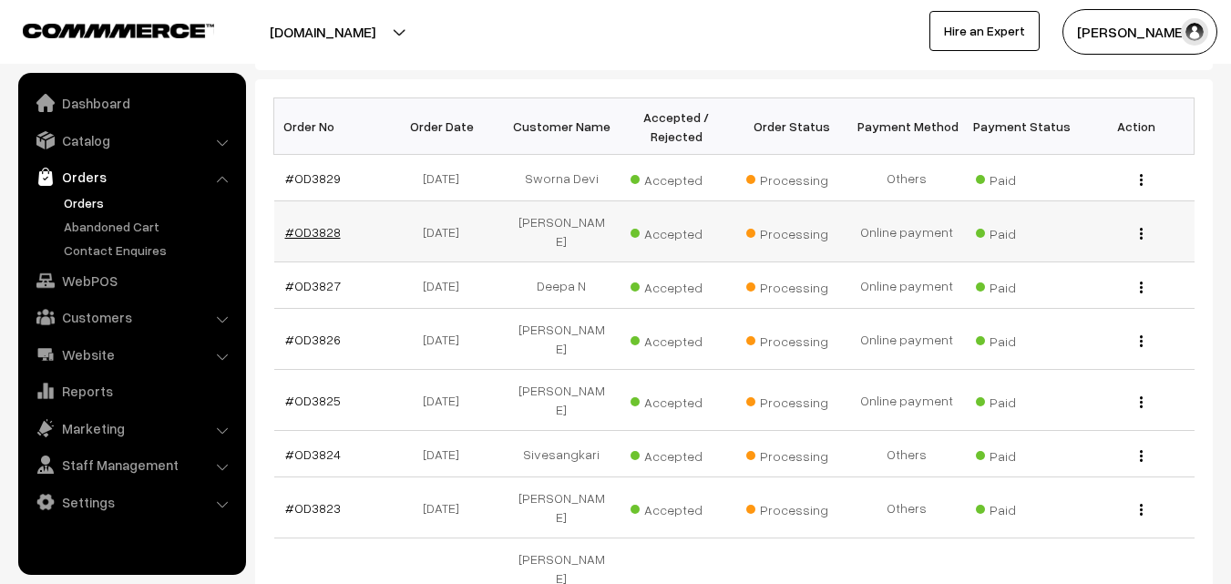
type input "deepika"
click at [334, 233] on link "#OD3828" at bounding box center [313, 231] width 56 height 15
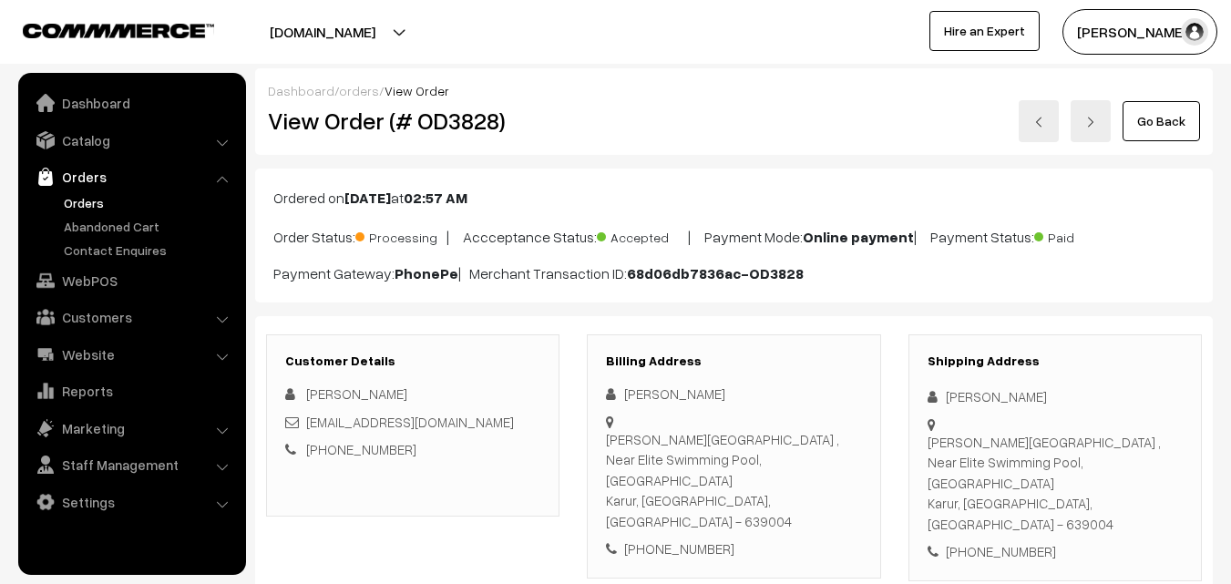
click at [1159, 123] on link "Go Back" at bounding box center [1160, 121] width 77 height 40
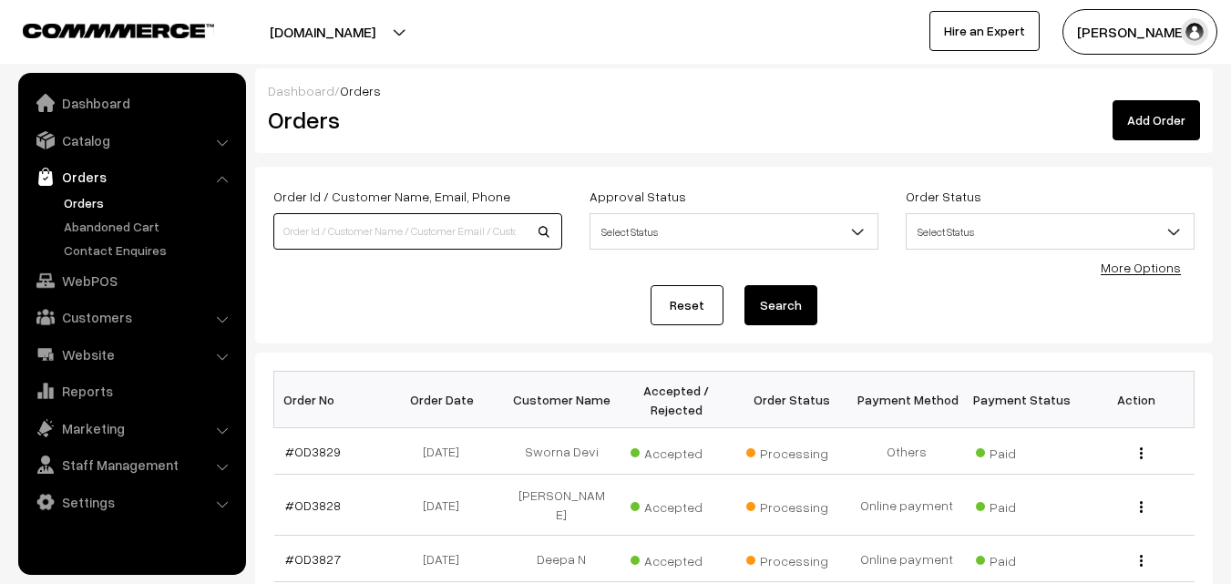
click at [403, 216] on input at bounding box center [417, 231] width 289 height 36
type input "swo"
click at [330, 455] on link "#OD3829" at bounding box center [313, 451] width 56 height 15
click at [322, 455] on link "#OD3829" at bounding box center [313, 451] width 56 height 15
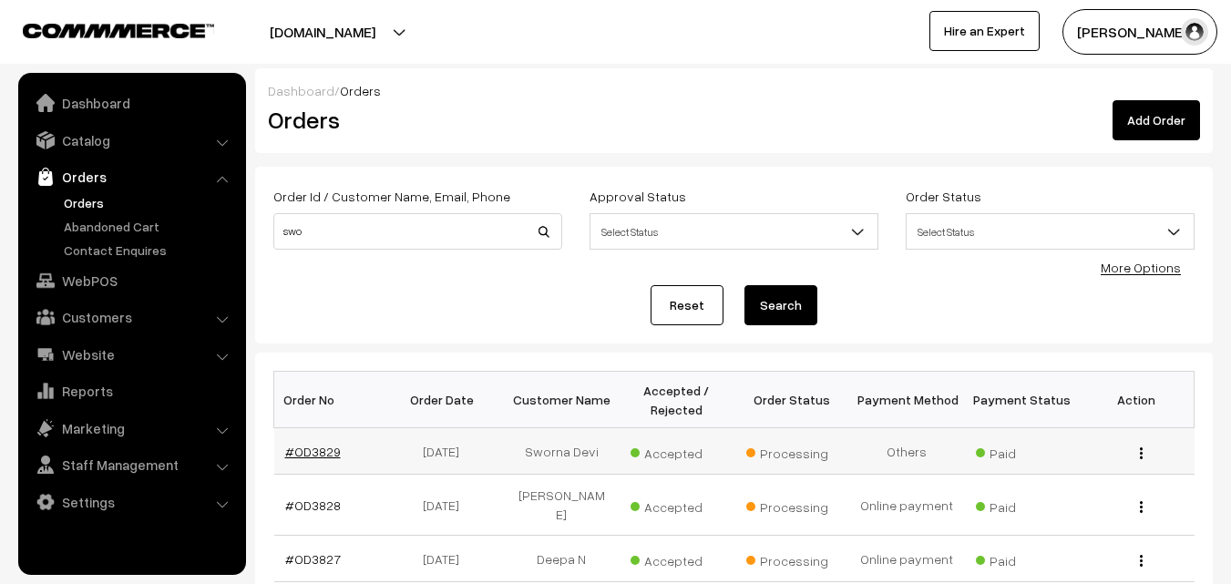
click at [322, 455] on link "#OD3829" at bounding box center [313, 451] width 56 height 15
click at [321, 449] on link "#OD3829" at bounding box center [313, 451] width 56 height 15
click at [318, 448] on link "#OD3829" at bounding box center [313, 451] width 56 height 15
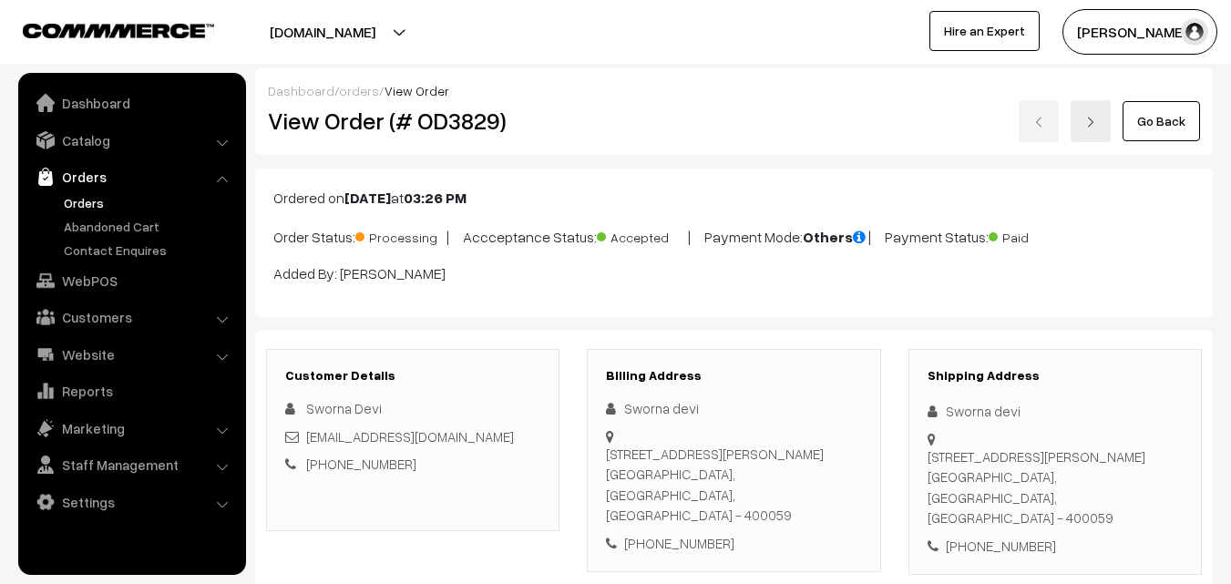
click at [1188, 124] on link "Go Back" at bounding box center [1160, 121] width 77 height 40
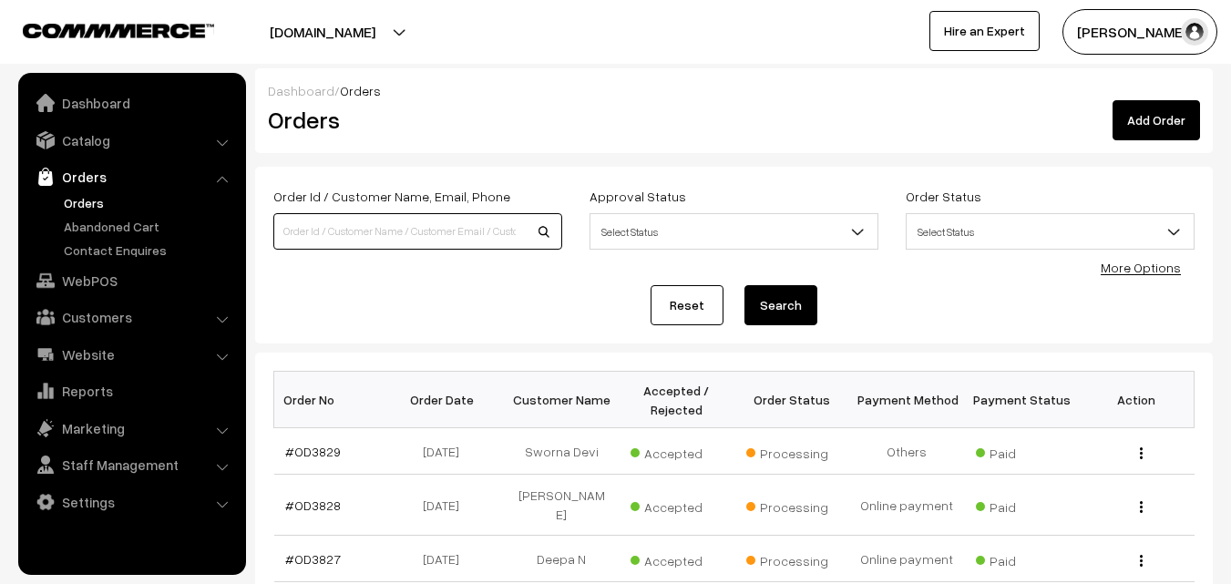
click at [331, 238] on input at bounding box center [417, 231] width 289 height 36
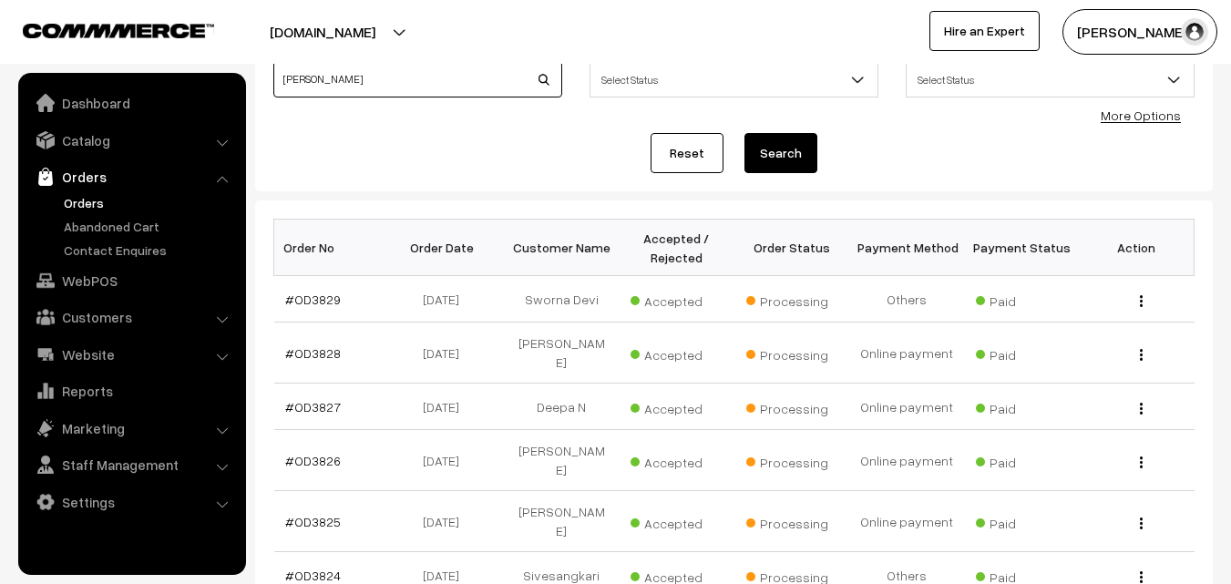
scroll to position [182, 0]
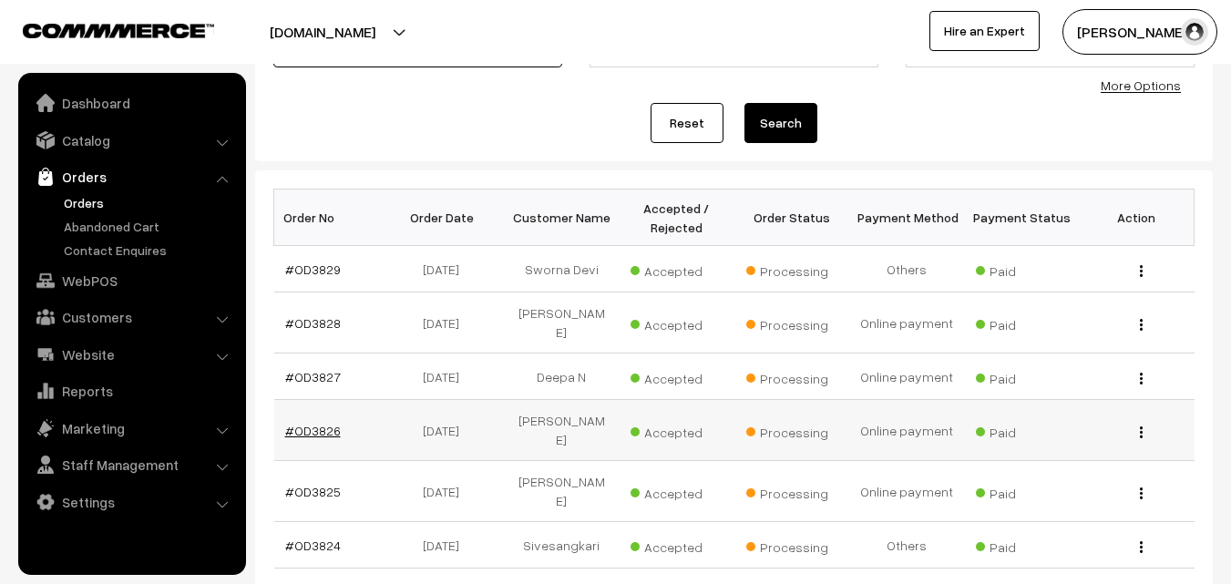
type input "[PERSON_NAME]"
click at [314, 426] on link "#OD3826" at bounding box center [313, 430] width 56 height 15
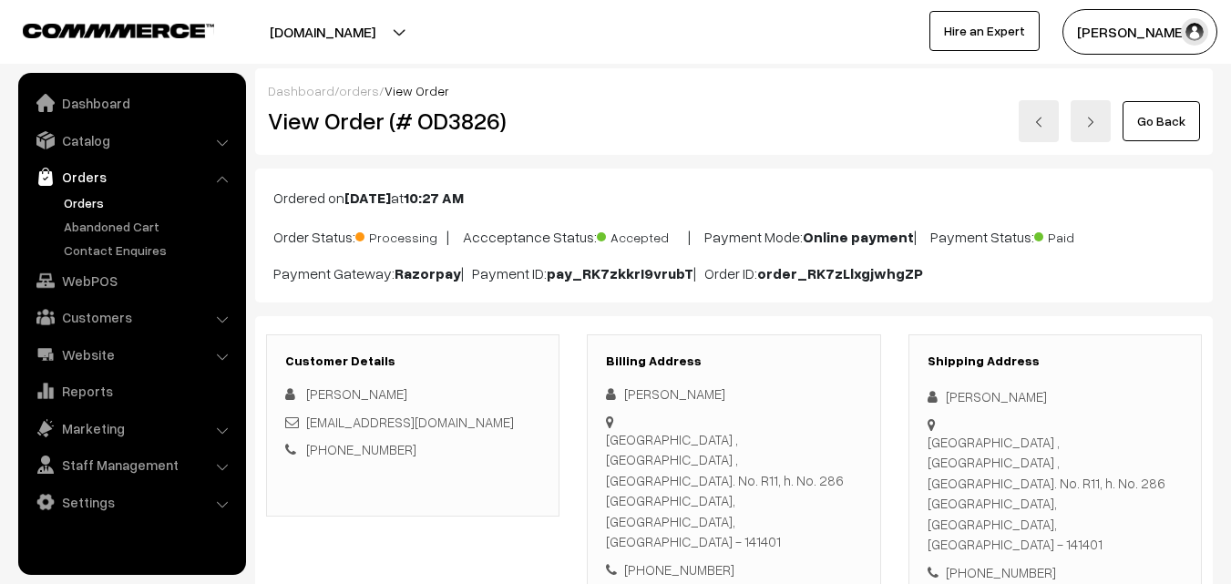
click at [1140, 111] on link "Go Back" at bounding box center [1160, 121] width 77 height 40
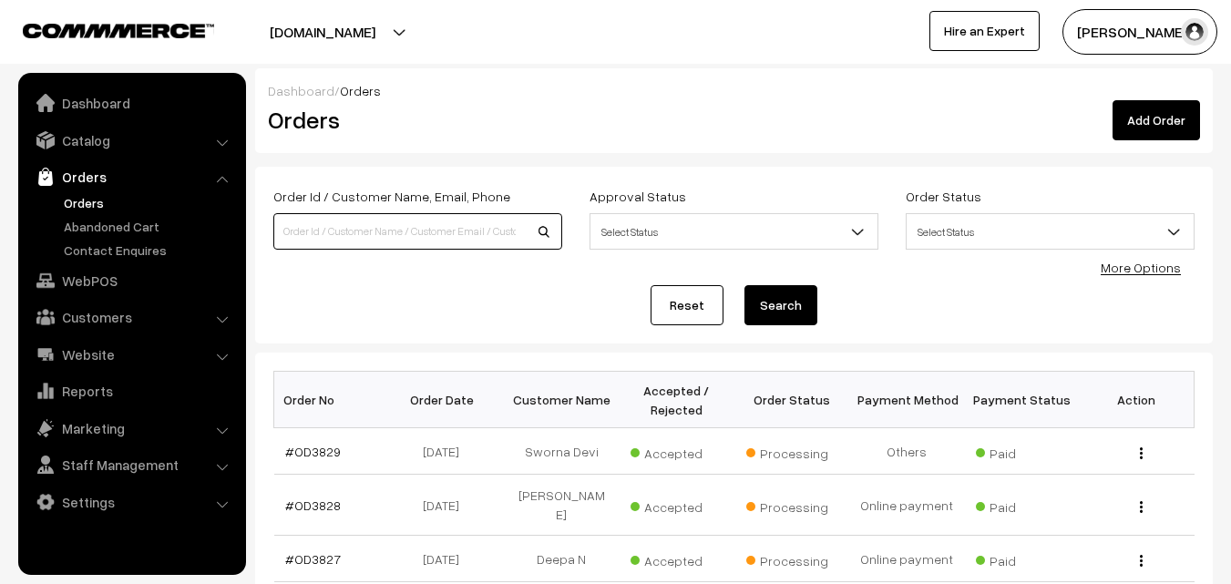
click at [445, 242] on input at bounding box center [417, 231] width 289 height 36
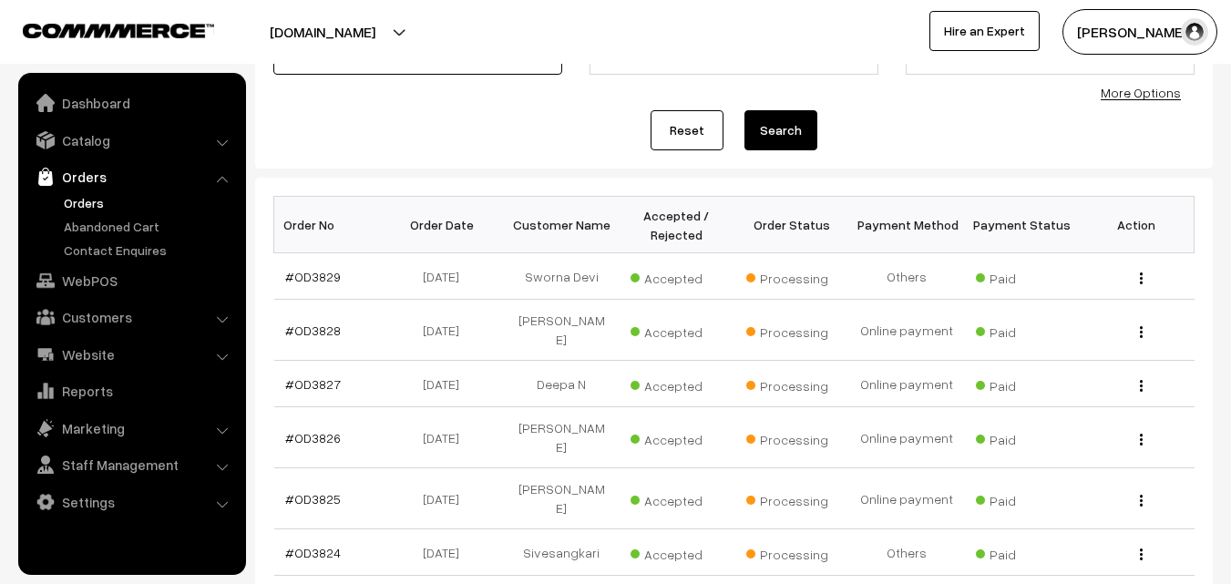
scroll to position [182, 0]
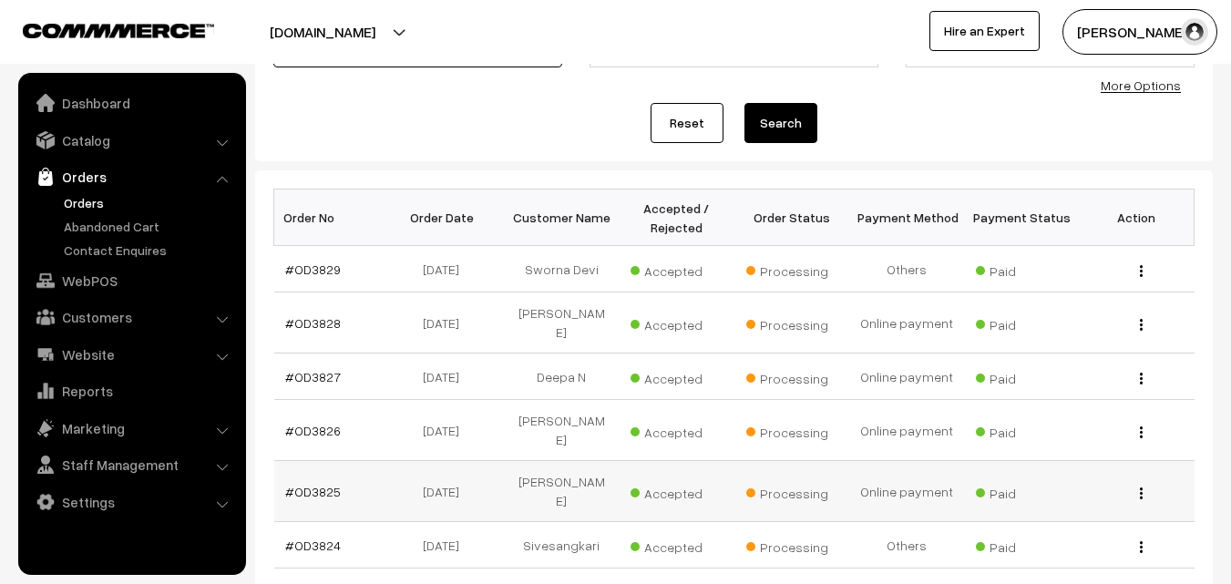
type input "monika"
click at [486, 476] on td "20-09-2025" at bounding box center [446, 491] width 115 height 61
click at [332, 484] on link "#OD3825" at bounding box center [313, 491] width 56 height 15
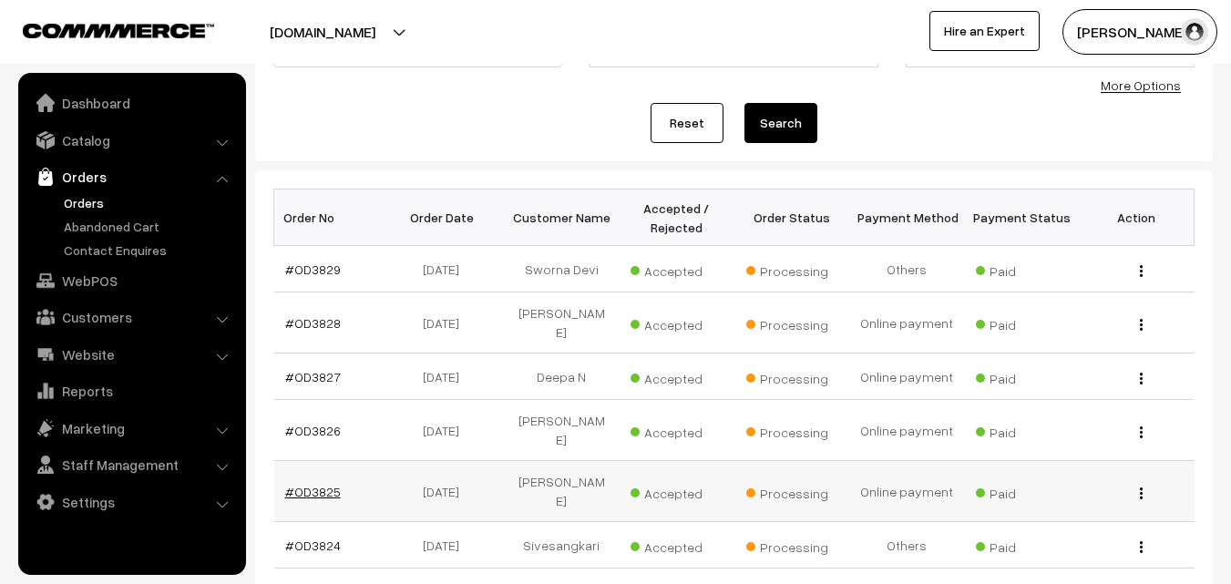
click at [328, 484] on link "#OD3825" at bounding box center [313, 491] width 56 height 15
click at [327, 484] on link "#OD3825" at bounding box center [313, 491] width 56 height 15
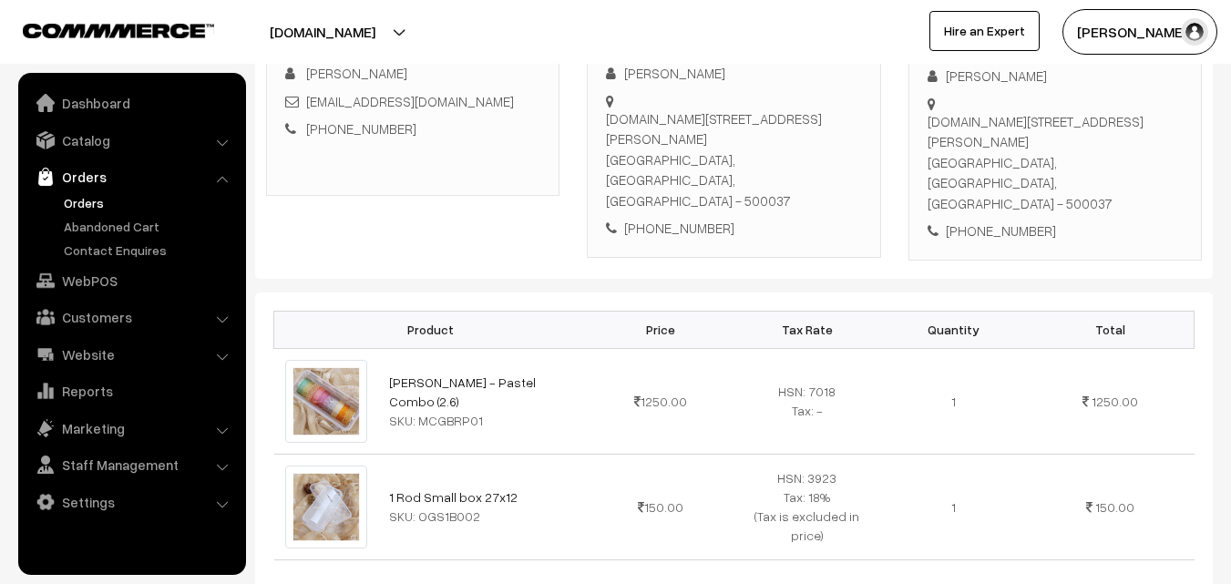
scroll to position [364, 0]
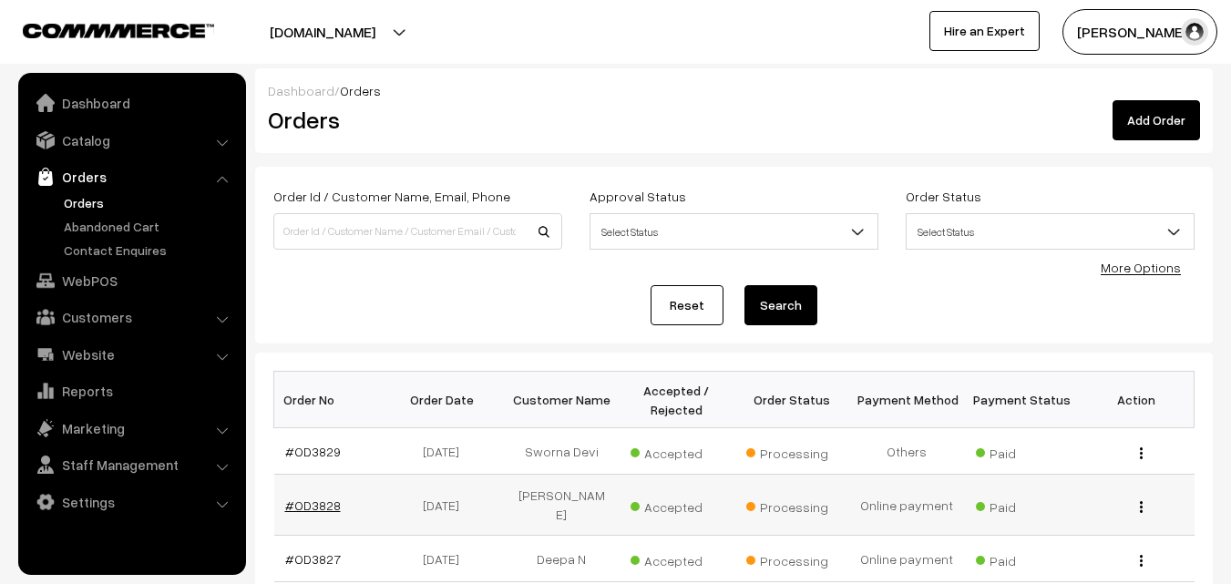
click at [321, 506] on link "#OD3828" at bounding box center [313, 504] width 56 height 15
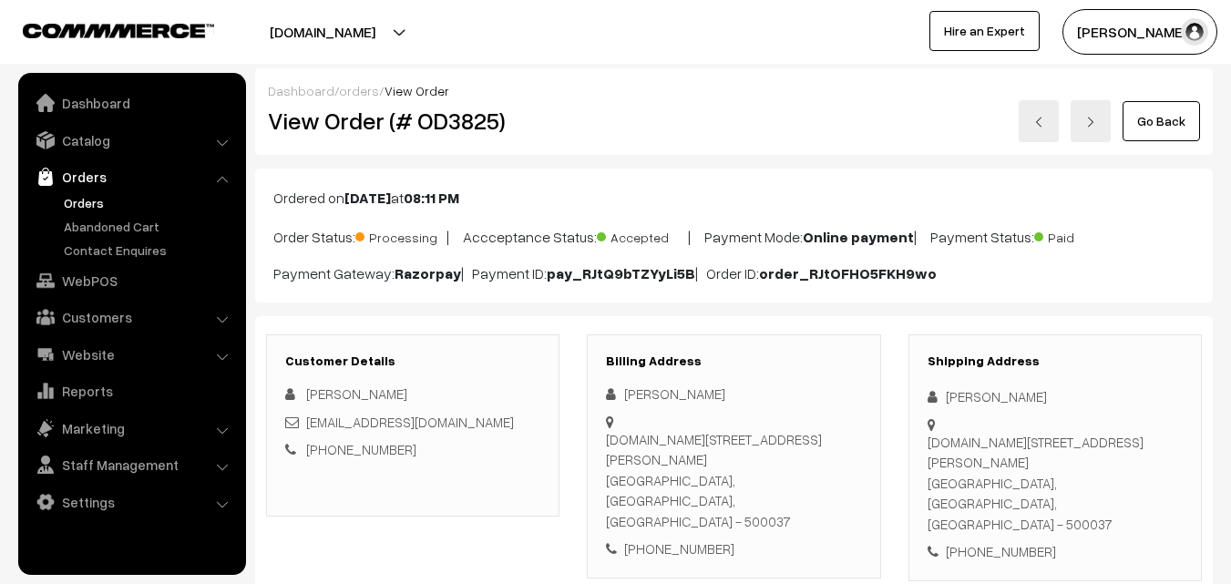
scroll to position [364, 0]
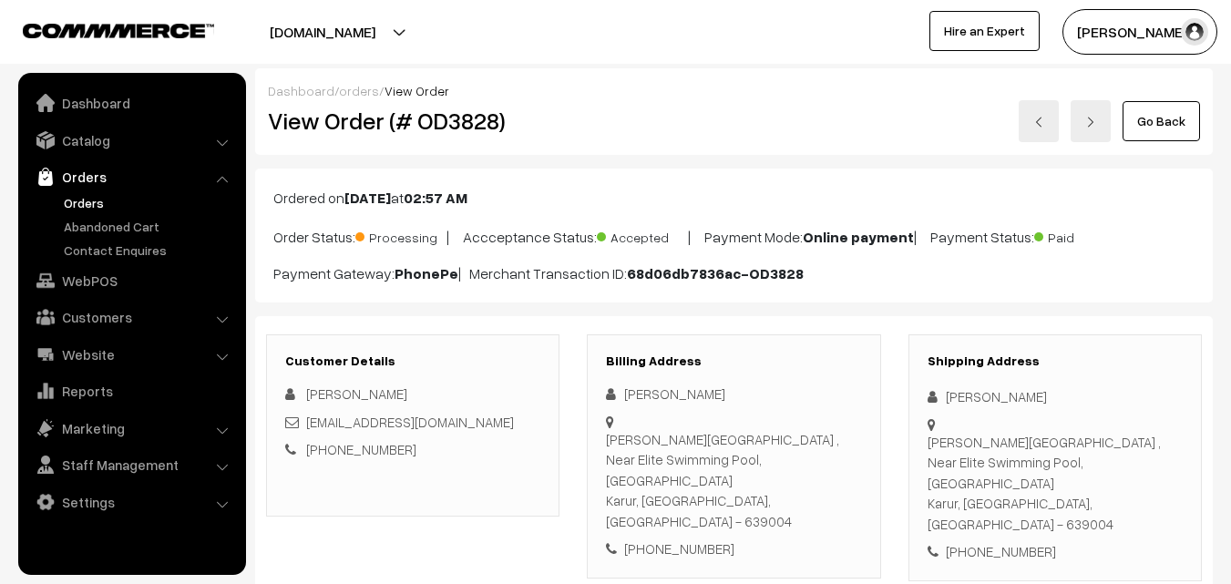
click at [1167, 122] on link "Go Back" at bounding box center [1160, 121] width 77 height 40
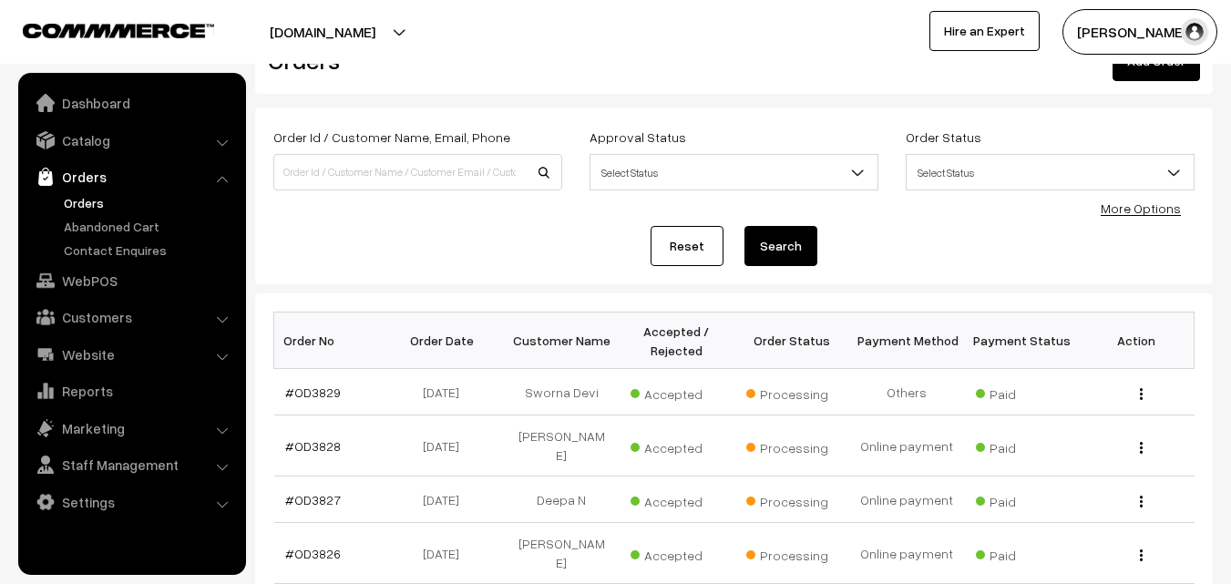
scroll to position [91, 0]
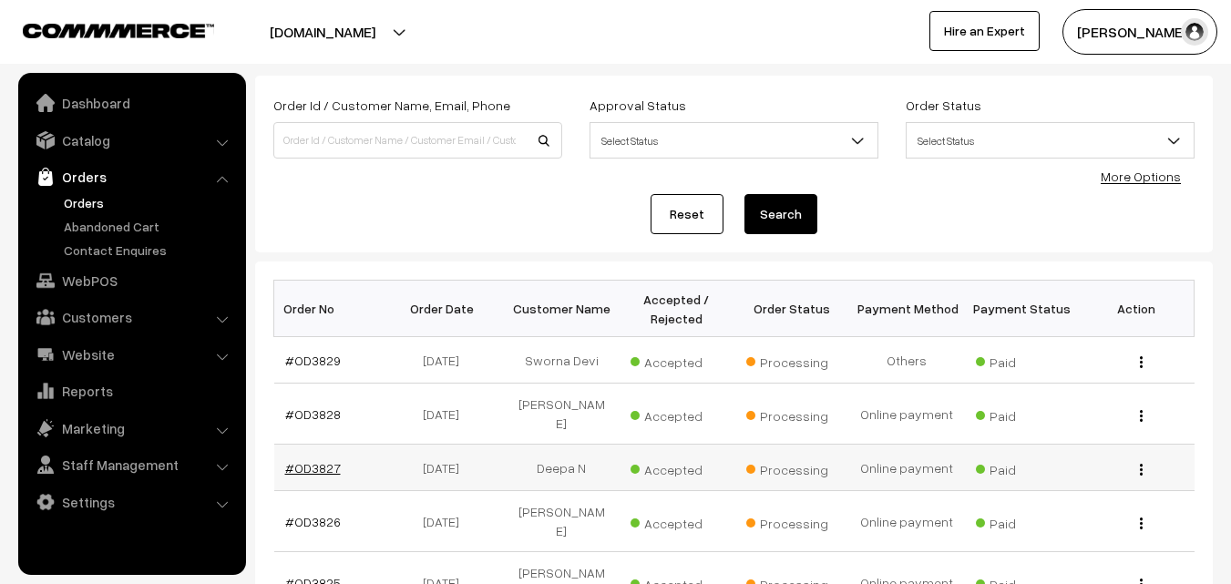
click at [315, 465] on link "#OD3827" at bounding box center [313, 467] width 56 height 15
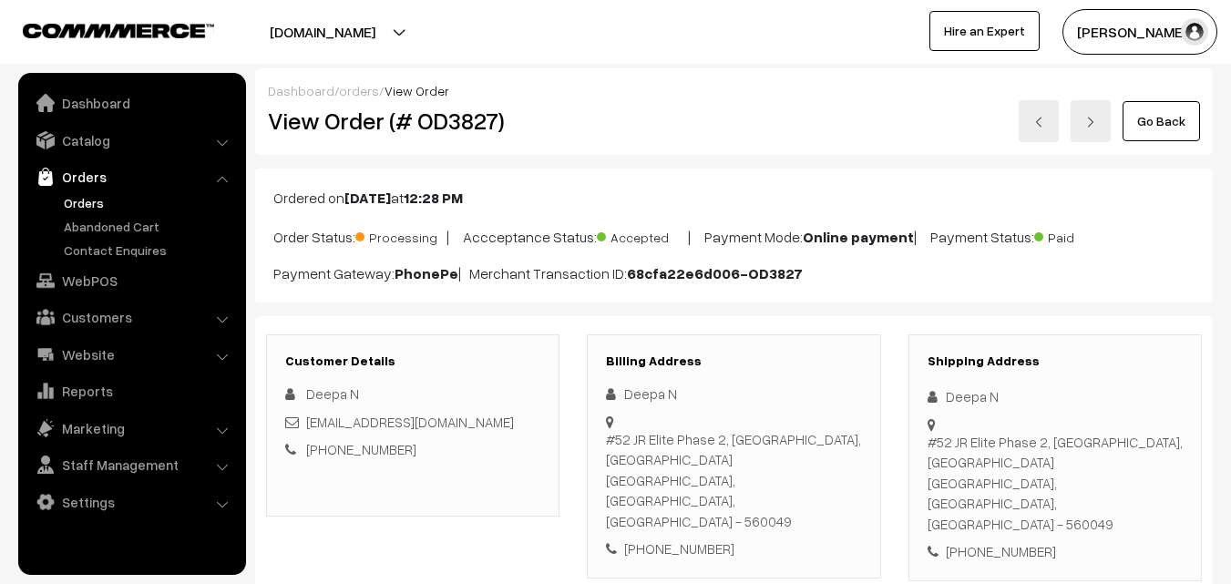
click at [1155, 119] on link "Go Back" at bounding box center [1160, 121] width 77 height 40
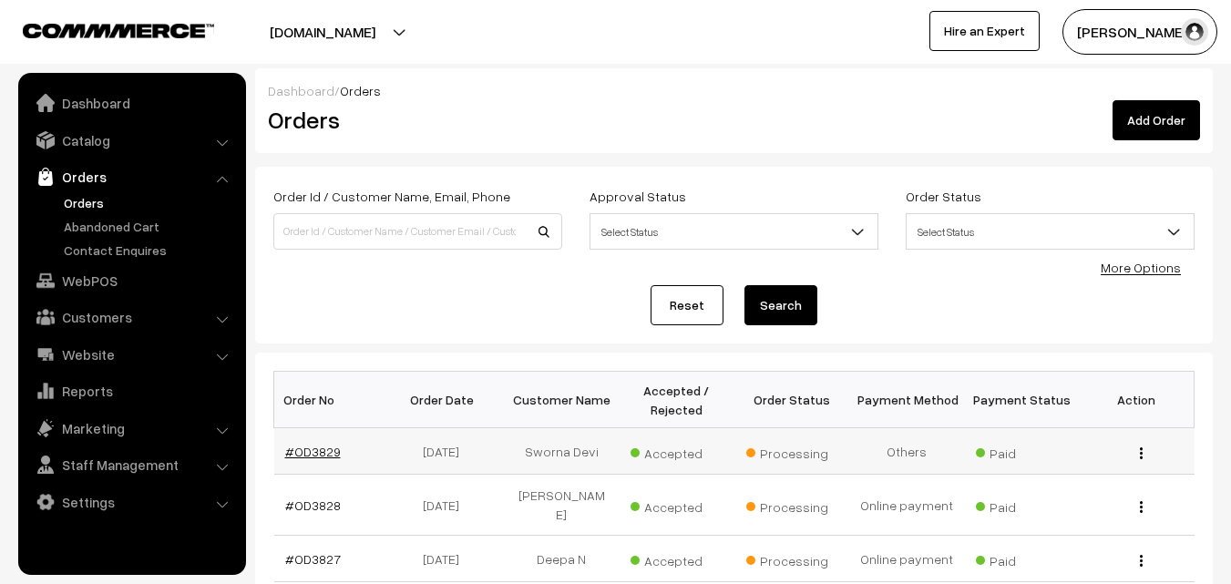
click at [318, 450] on link "#OD3829" at bounding box center [313, 451] width 56 height 15
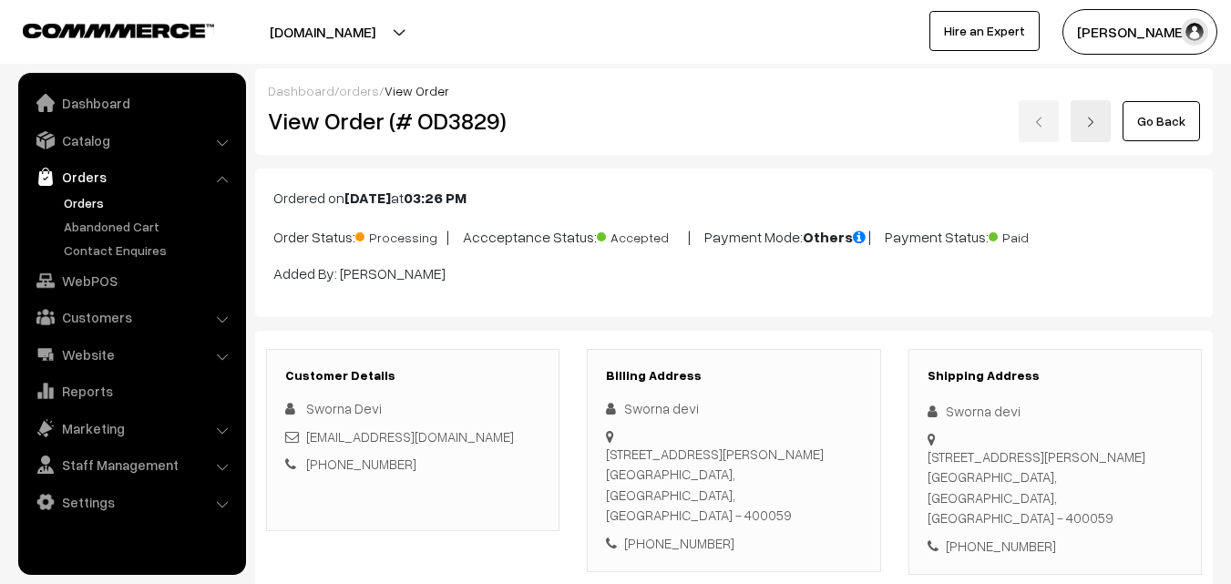
click at [1166, 113] on link "Go Back" at bounding box center [1160, 121] width 77 height 40
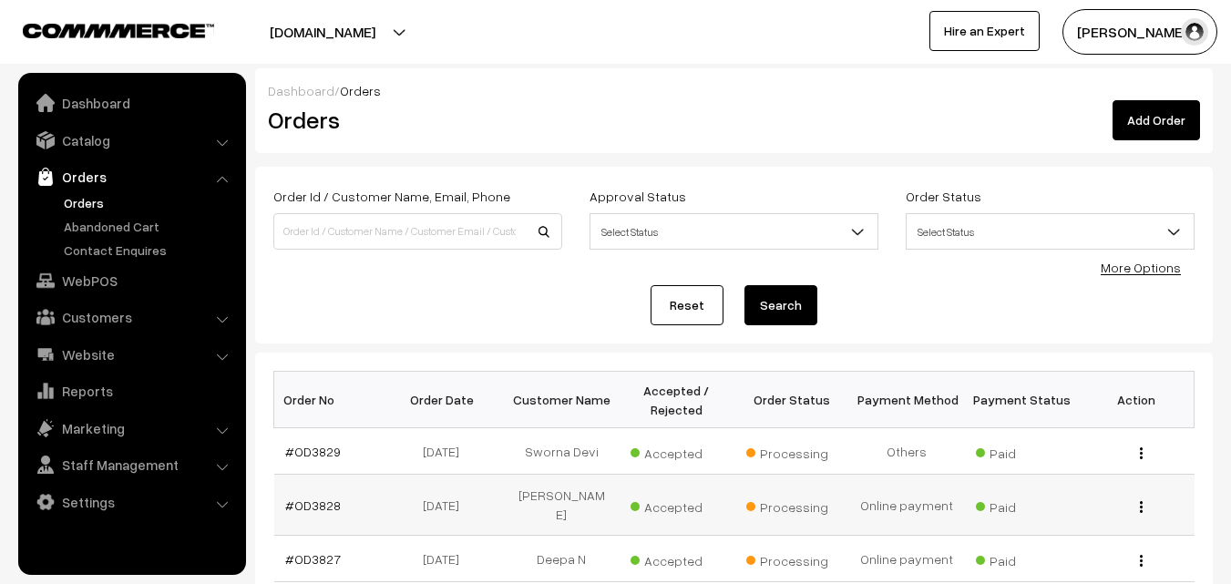
scroll to position [273, 0]
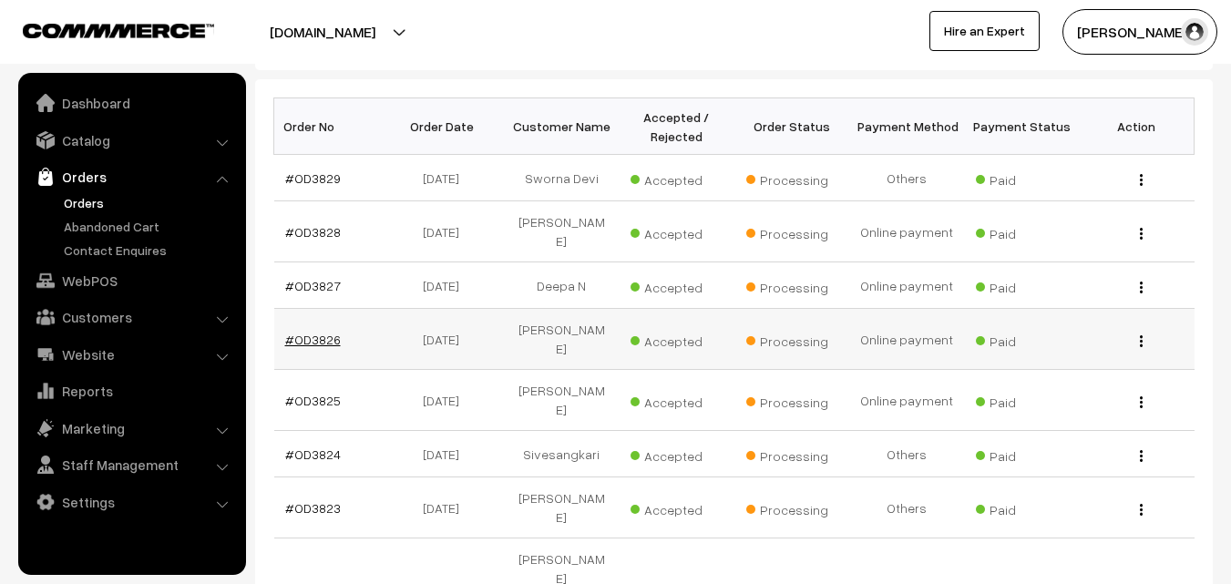
click at [316, 332] on link "#OD3826" at bounding box center [313, 339] width 56 height 15
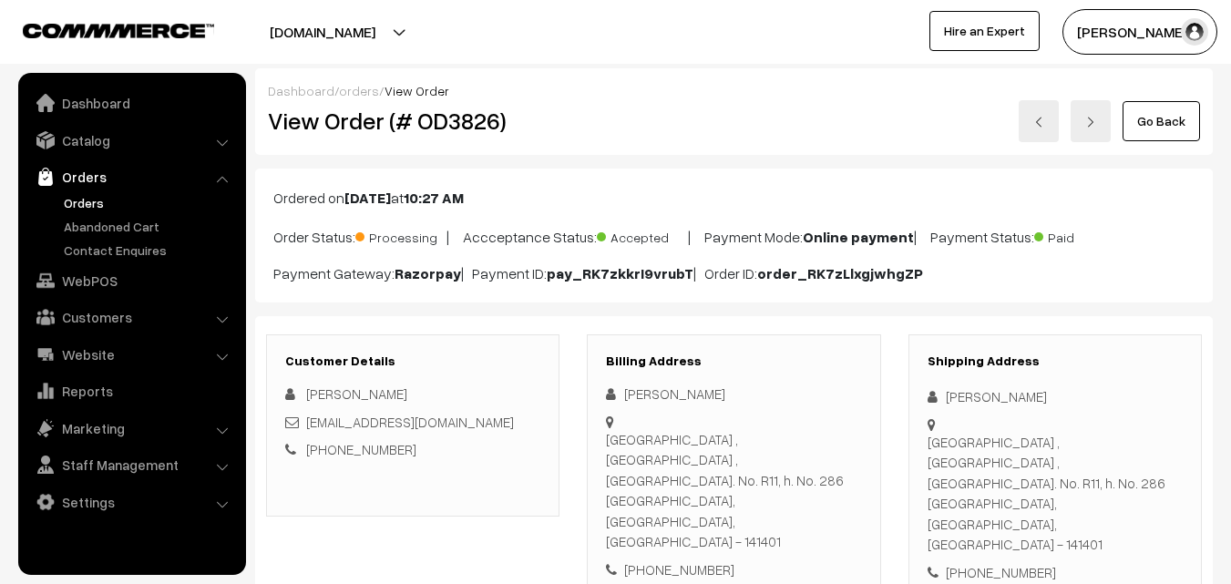
click at [1136, 118] on link "Go Back" at bounding box center [1160, 121] width 77 height 40
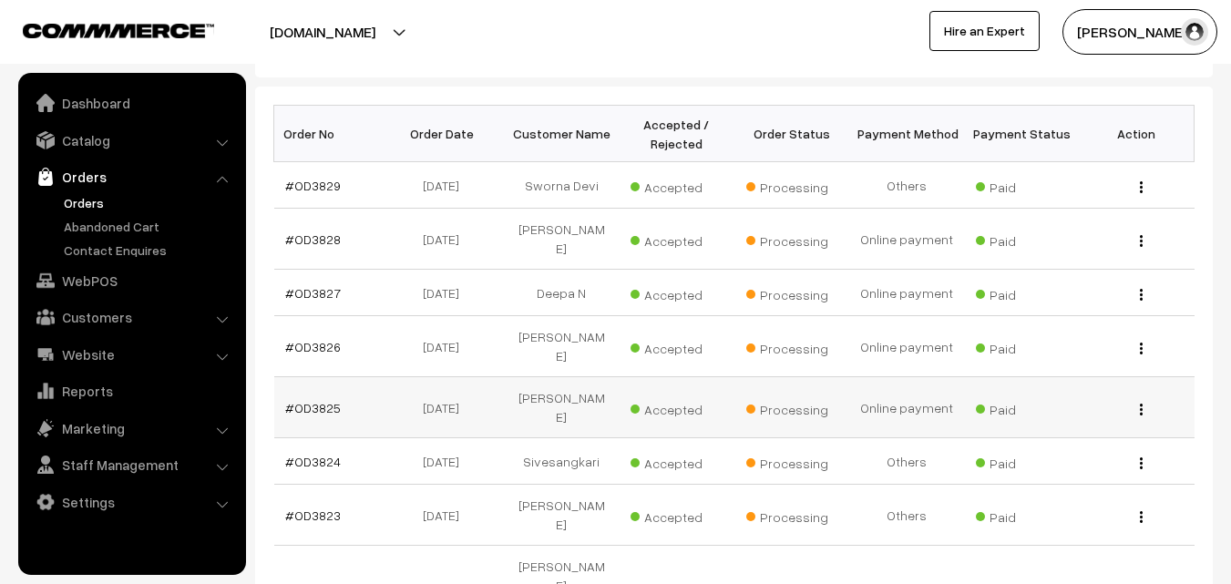
scroll to position [273, 0]
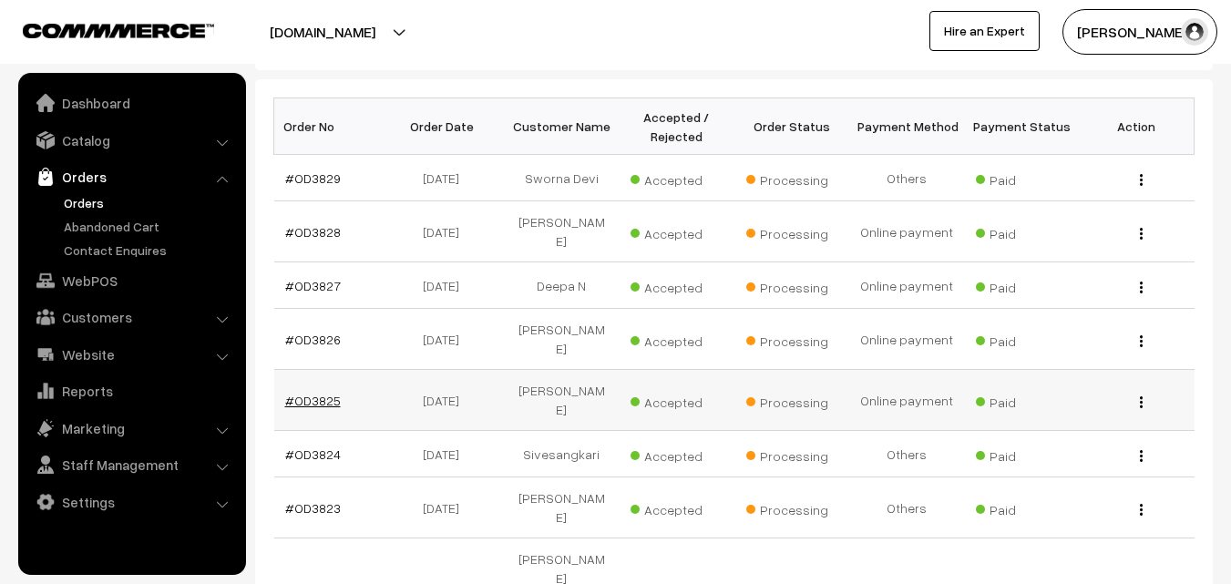
click at [330, 393] on link "#OD3825" at bounding box center [313, 400] width 56 height 15
click at [329, 393] on link "#OD3825" at bounding box center [313, 400] width 56 height 15
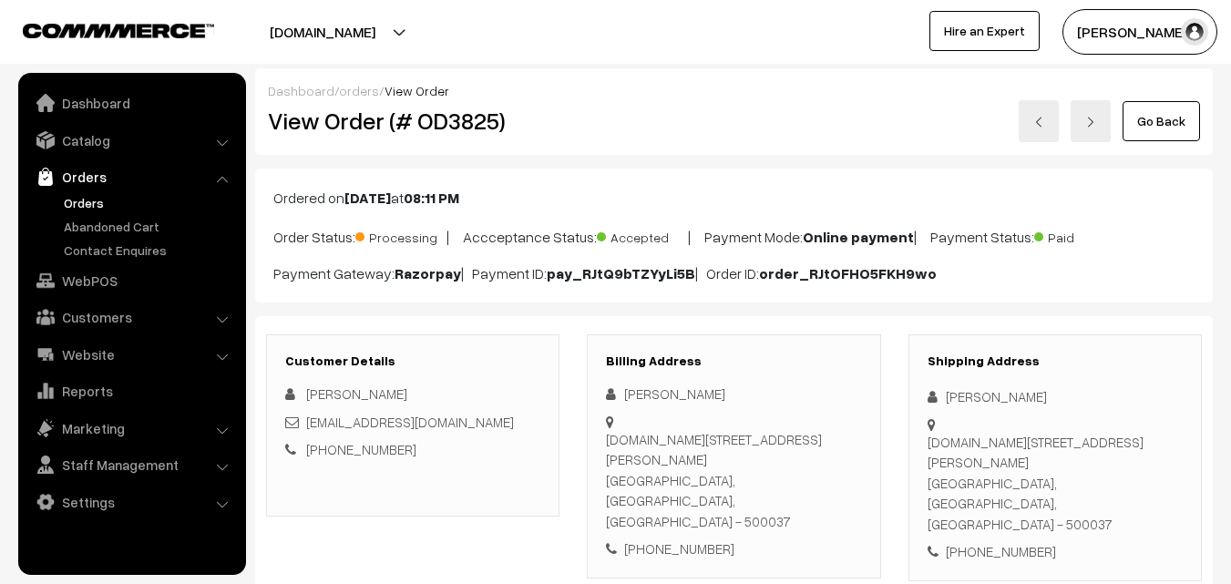
click at [1144, 124] on link "Go Back" at bounding box center [1160, 121] width 77 height 40
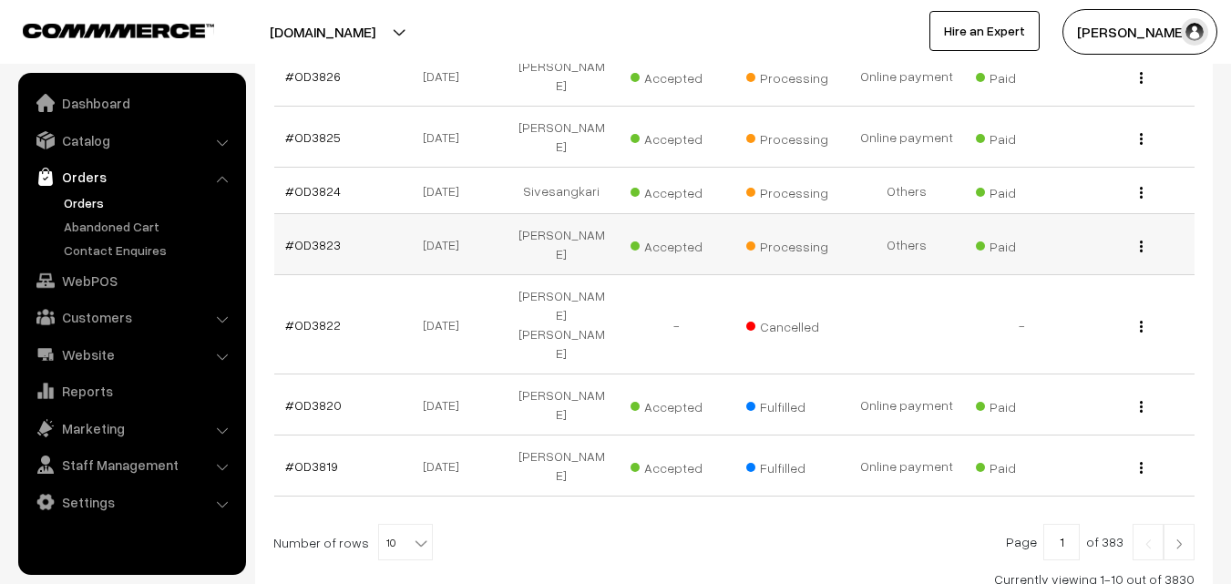
scroll to position [547, 0]
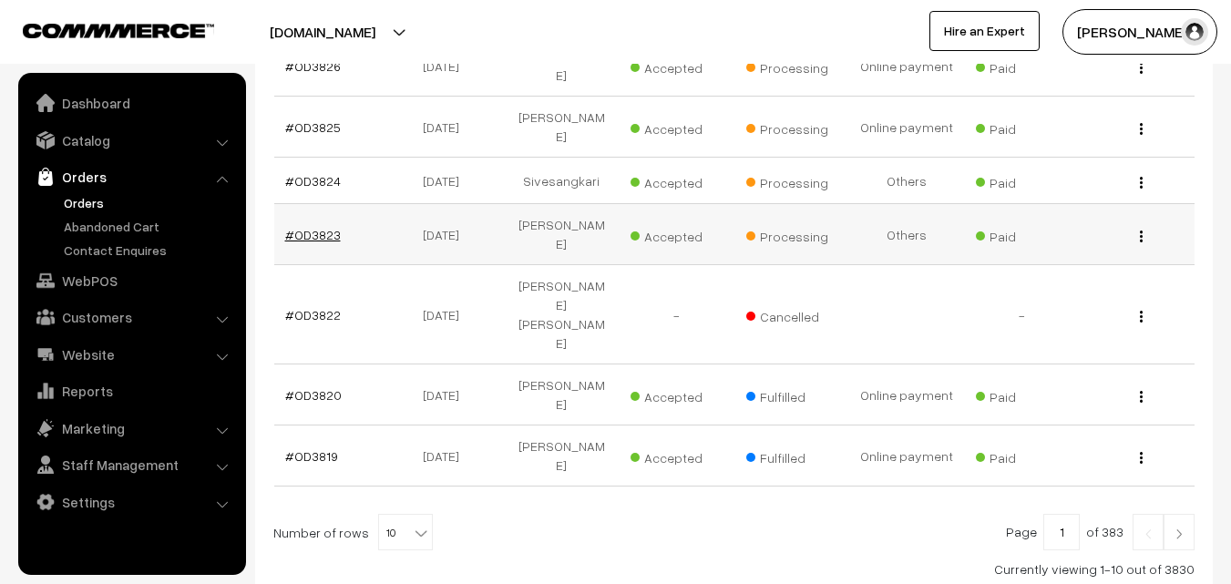
click at [312, 227] on link "#OD3823" at bounding box center [313, 234] width 56 height 15
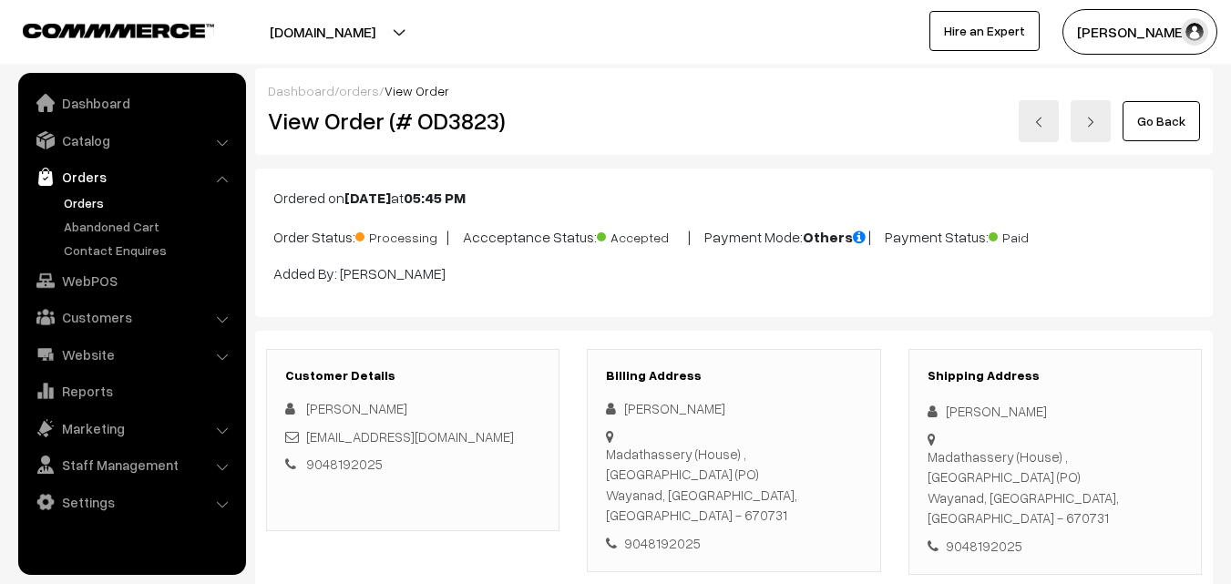
click at [1146, 131] on link "Go Back" at bounding box center [1160, 121] width 77 height 40
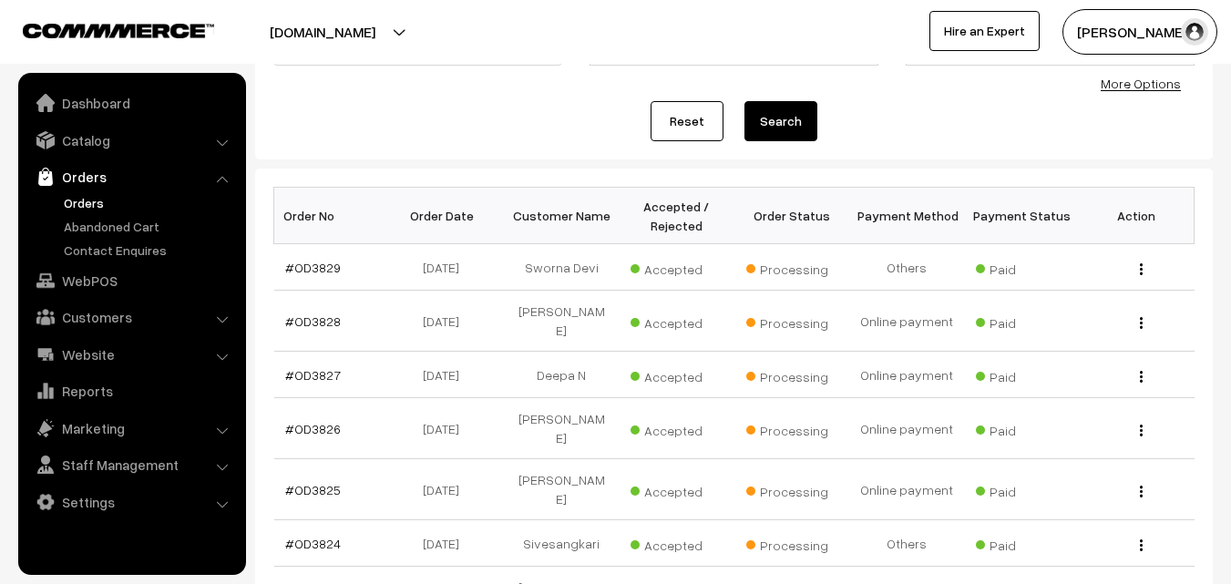
scroll to position [182, 0]
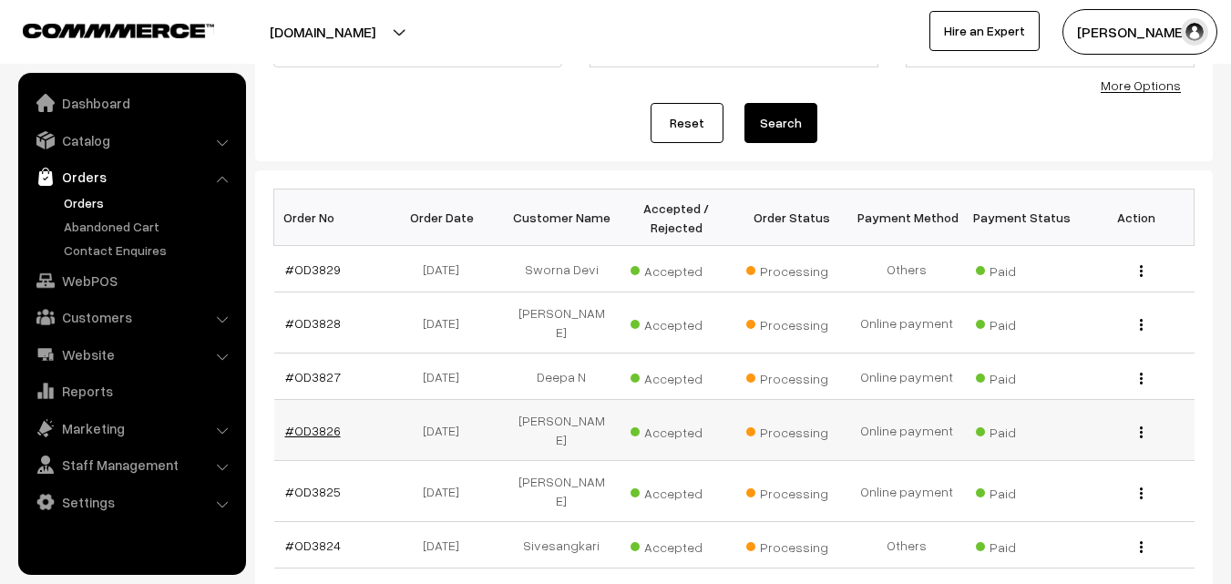
click at [322, 423] on link "#OD3826" at bounding box center [313, 430] width 56 height 15
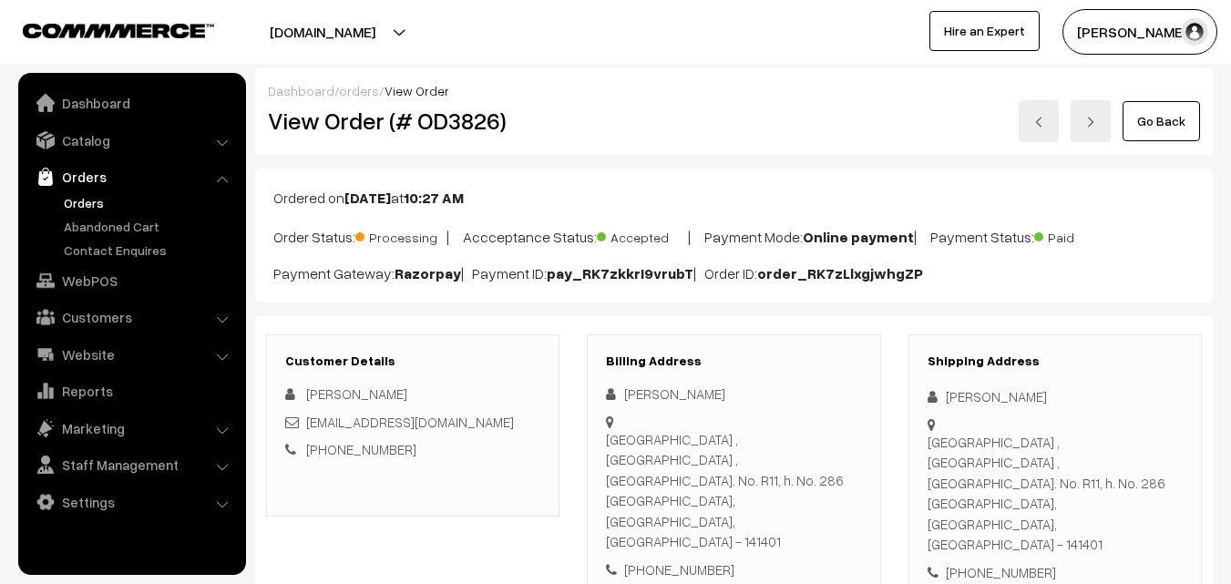
click at [1164, 126] on link "Go Back" at bounding box center [1160, 121] width 77 height 40
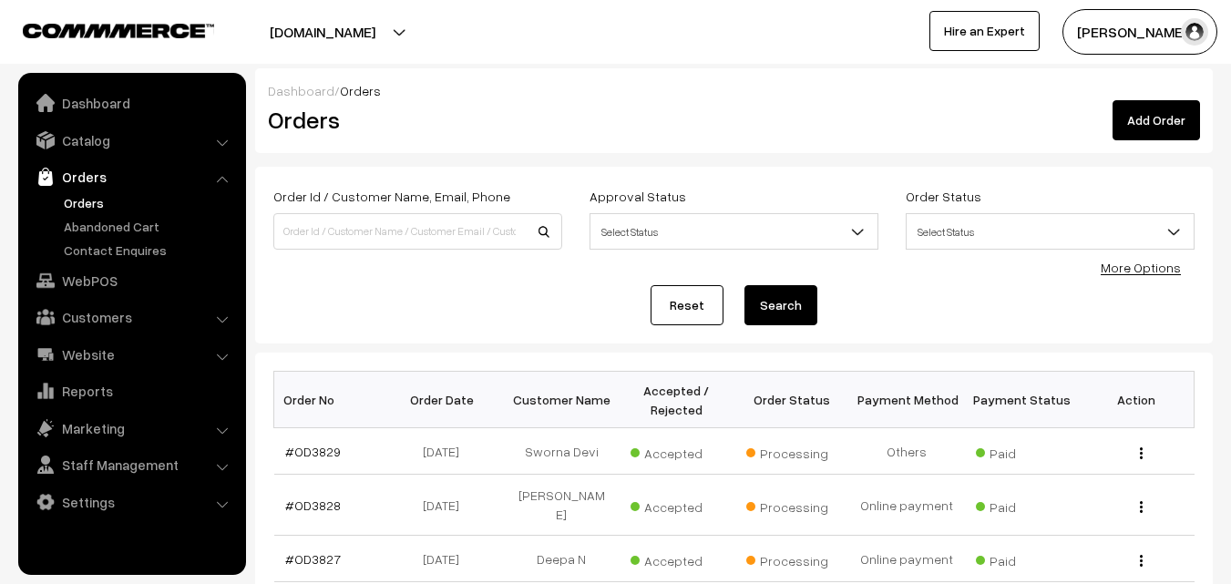
scroll to position [273, 0]
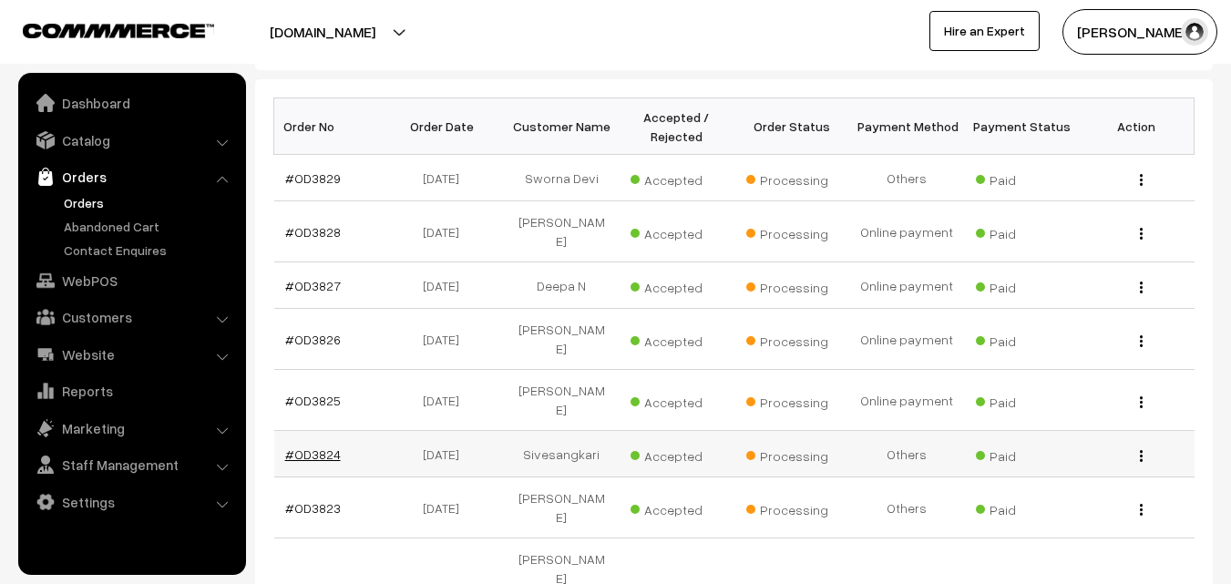
click at [314, 446] on link "#OD3824" at bounding box center [313, 453] width 56 height 15
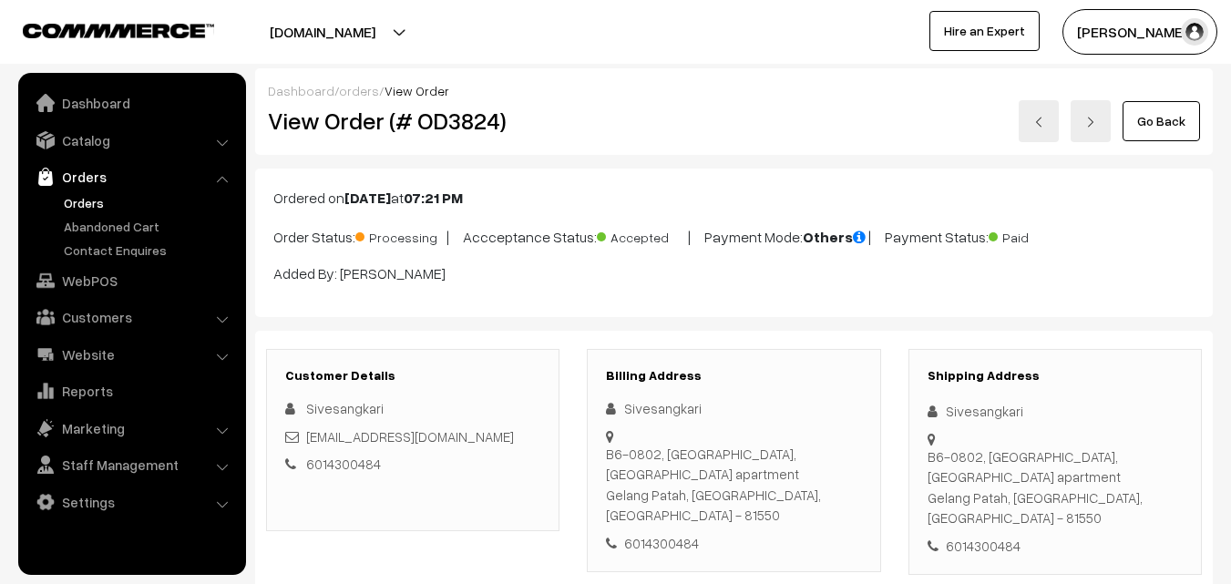
click at [1165, 120] on link "Go Back" at bounding box center [1160, 121] width 77 height 40
